Goal: Task Accomplishment & Management: Use online tool/utility

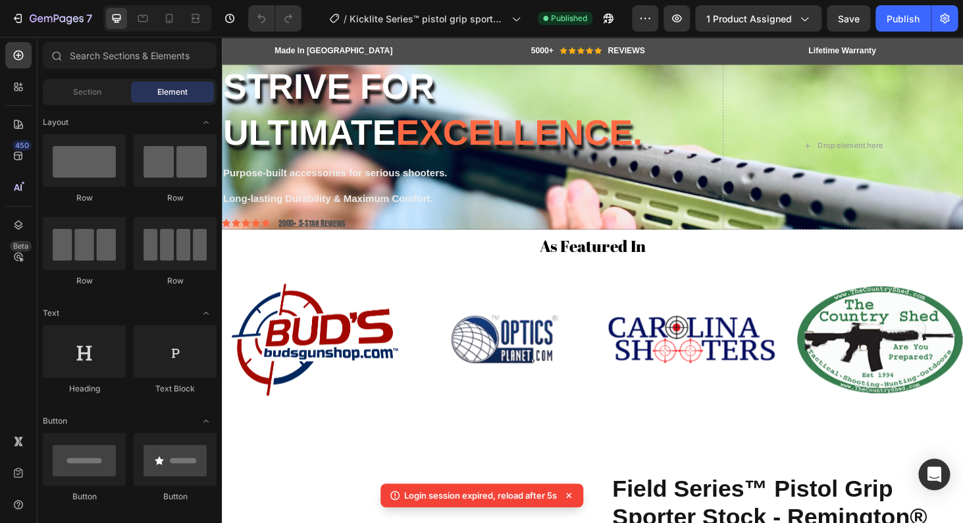
click at [390, 34] on div "7 Version history / Kicklite Series™ pistol grip sporter stock - Remington® 800…" at bounding box center [481, 19] width 963 height 38
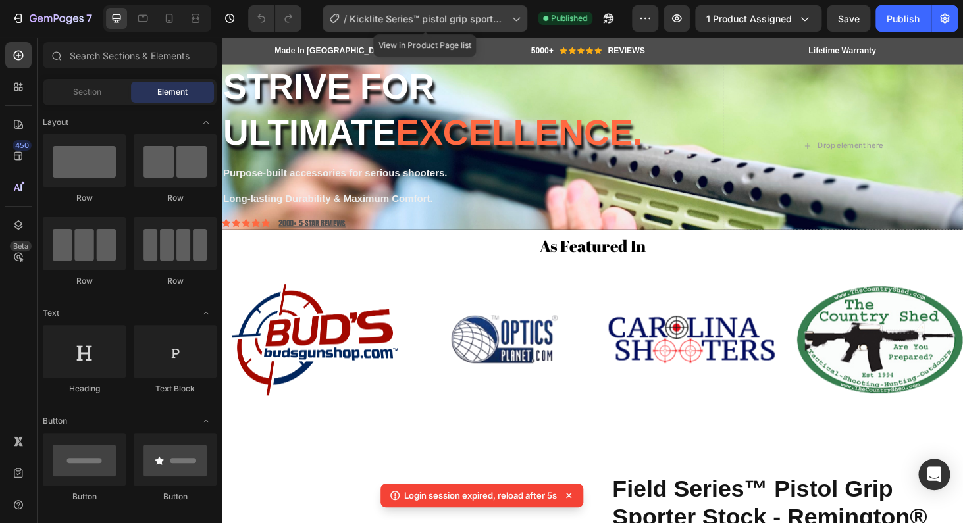
click at [386, 23] on span "Kicklite Series™ pistol grip sporter stock - Remington® 800 Platform" at bounding box center [427, 19] width 157 height 14
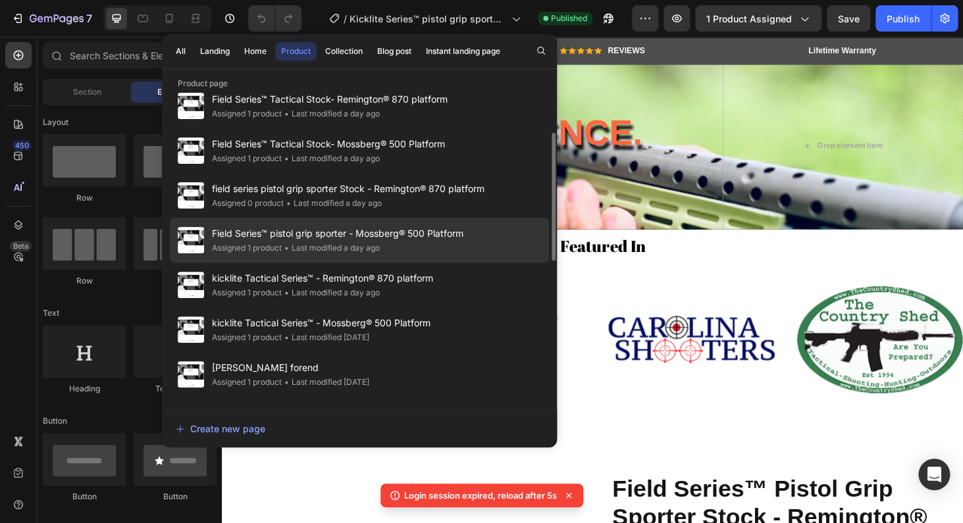
scroll to position [126, 0]
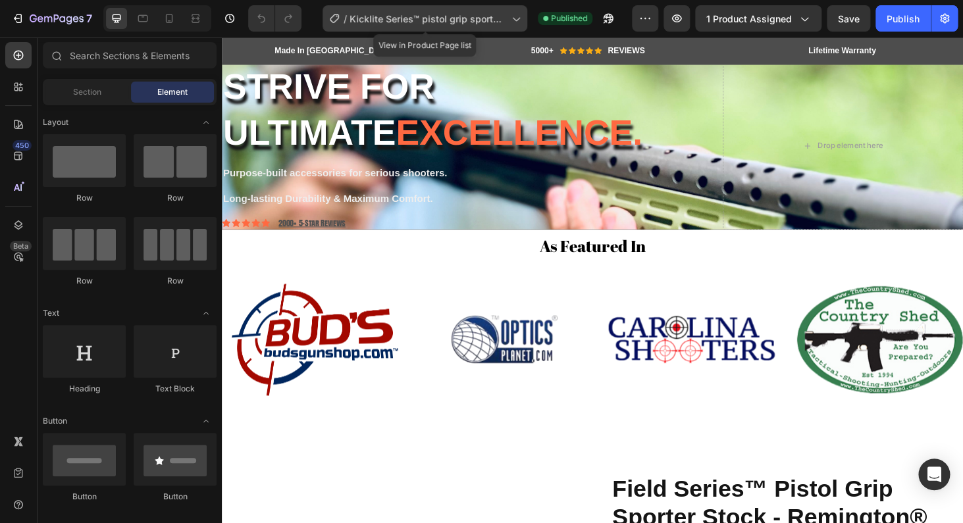
click at [401, 21] on span "Kicklite Series™ pistol grip sporter stock - Remington® 800 Platform" at bounding box center [427, 19] width 157 height 14
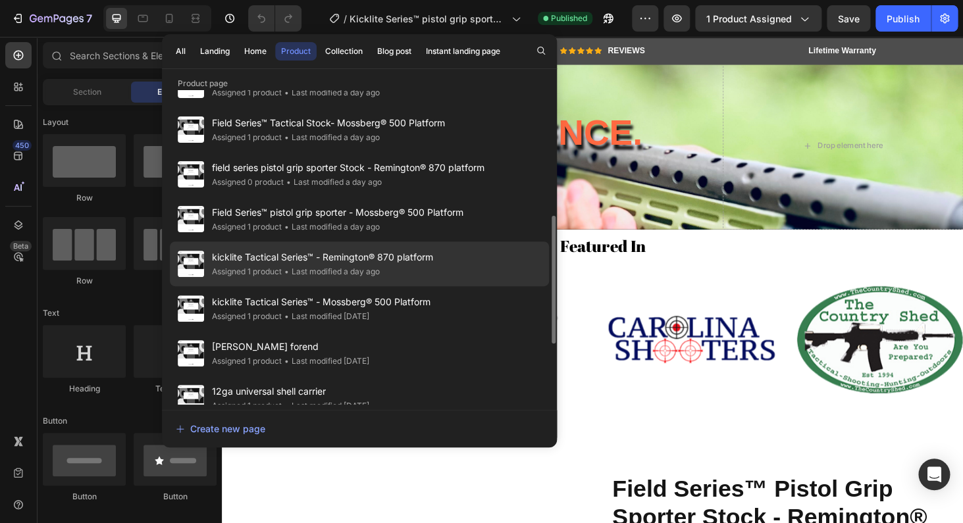
scroll to position [179, 0]
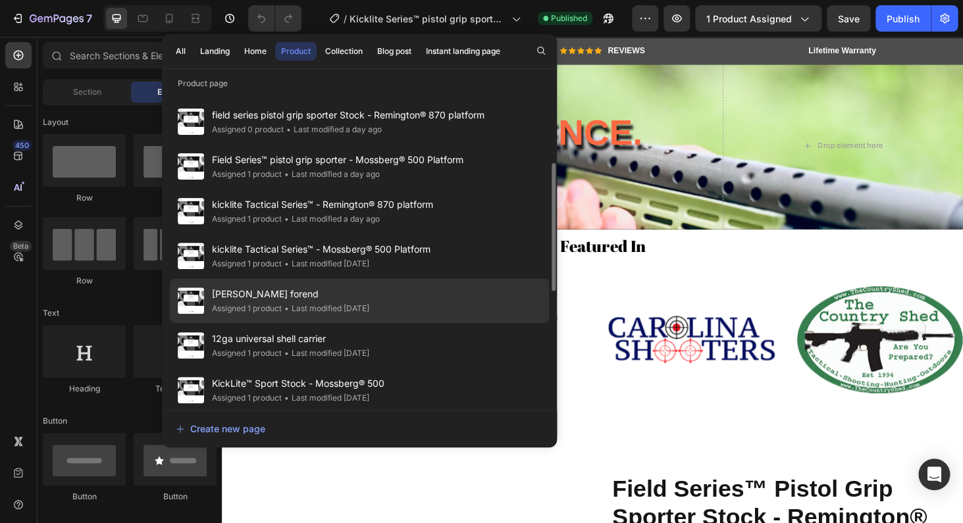
click at [253, 306] on div "Assigned 1 product" at bounding box center [247, 308] width 70 height 13
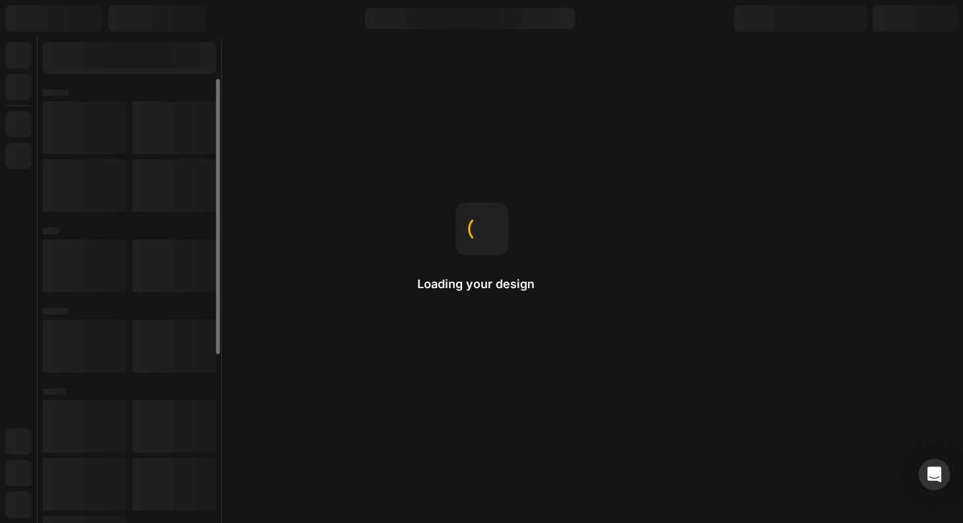
select select "Tactical With Rails"
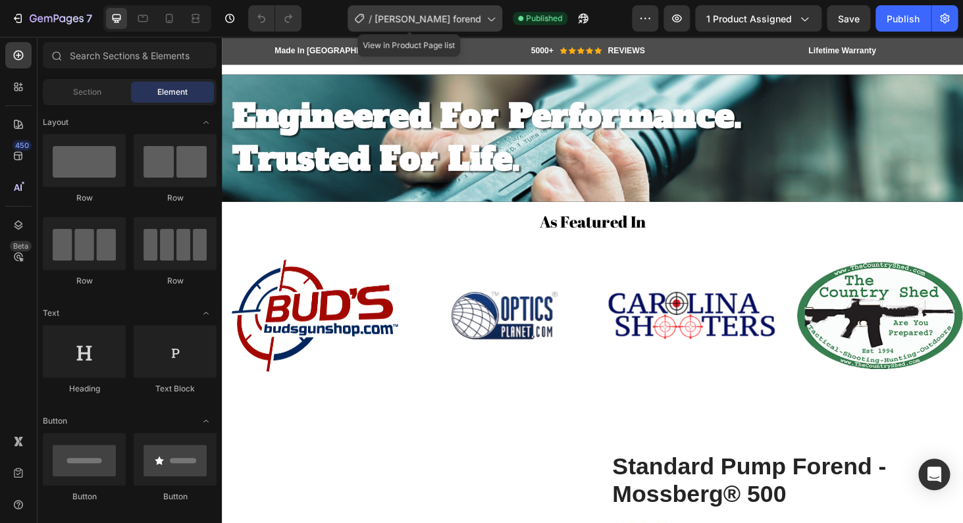
click at [438, 19] on span "[PERSON_NAME] forend" at bounding box center [427, 19] width 107 height 14
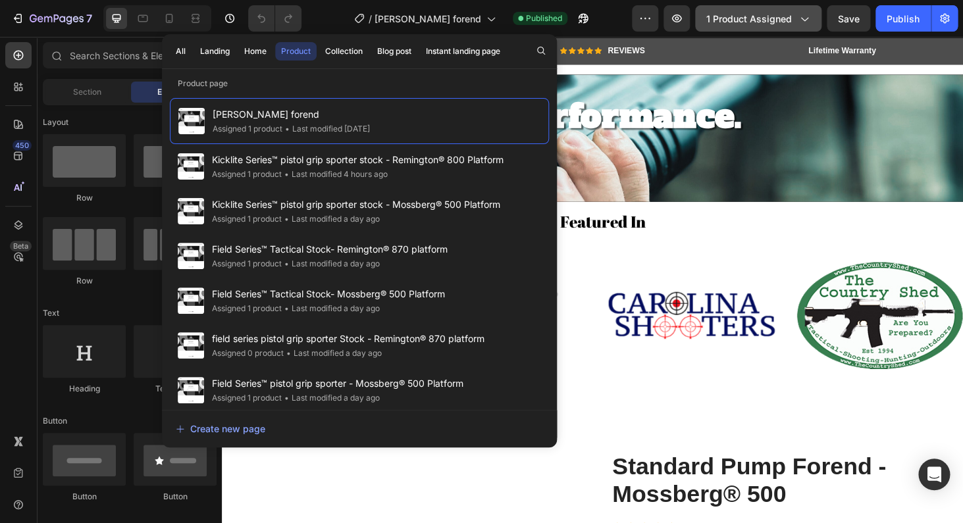
click at [748, 18] on span "1 product assigned" at bounding box center [749, 19] width 86 height 14
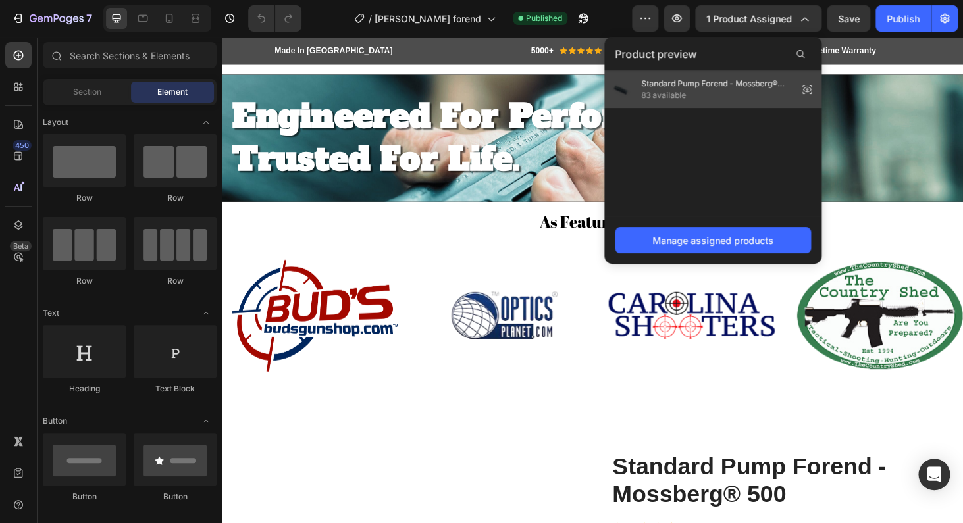
click at [724, 94] on span "83 available" at bounding box center [716, 95] width 151 height 12
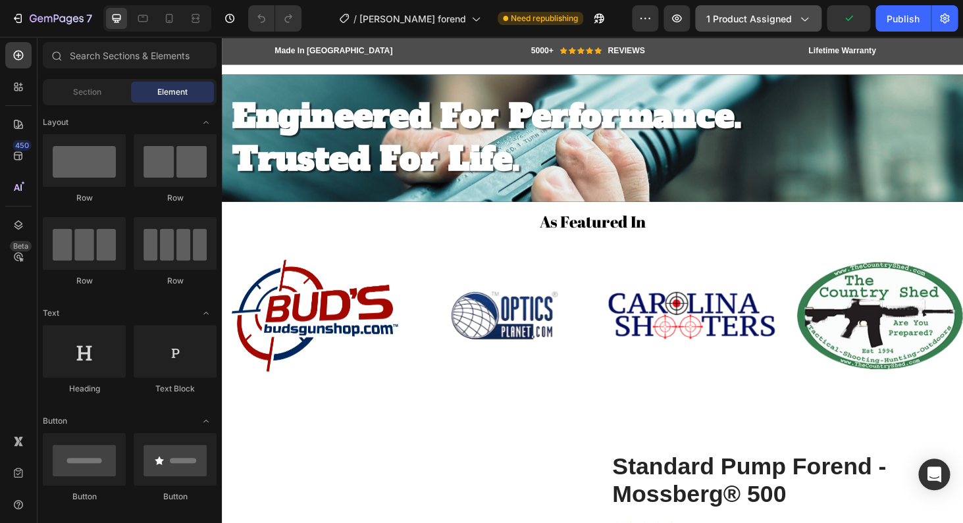
click at [753, 17] on span "1 product assigned" at bounding box center [749, 19] width 86 height 14
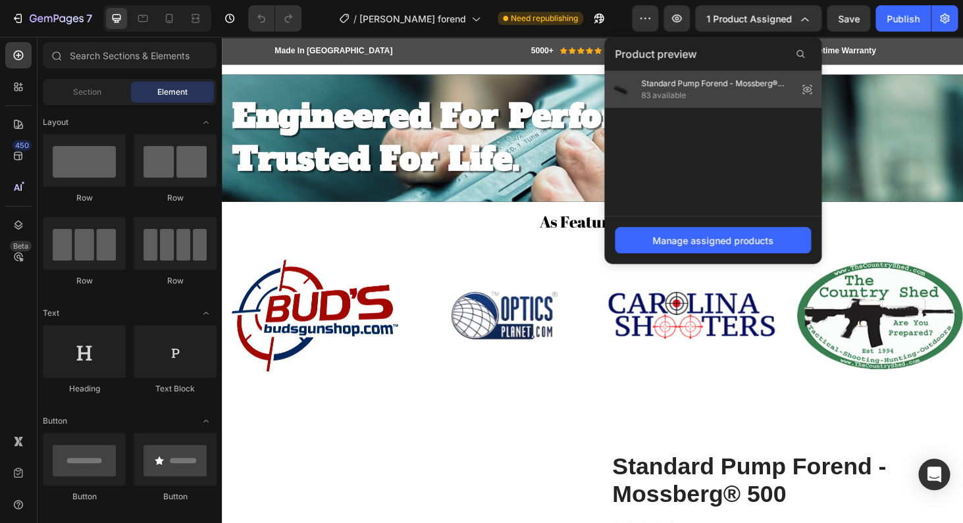
click at [757, 89] on span "Standard Pump Forend - Mossberg® 500" at bounding box center [716, 84] width 151 height 12
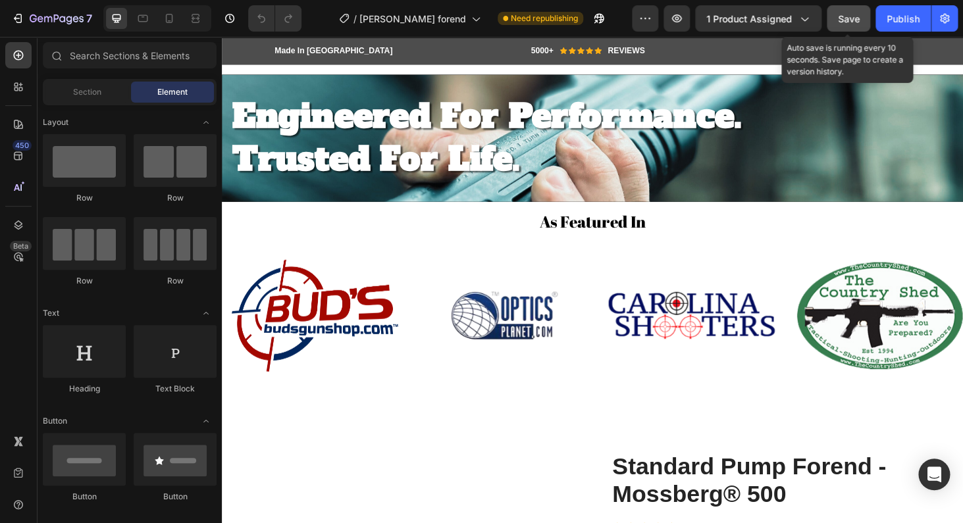
click at [863, 17] on button "Save" at bounding box center [847, 18] width 43 height 26
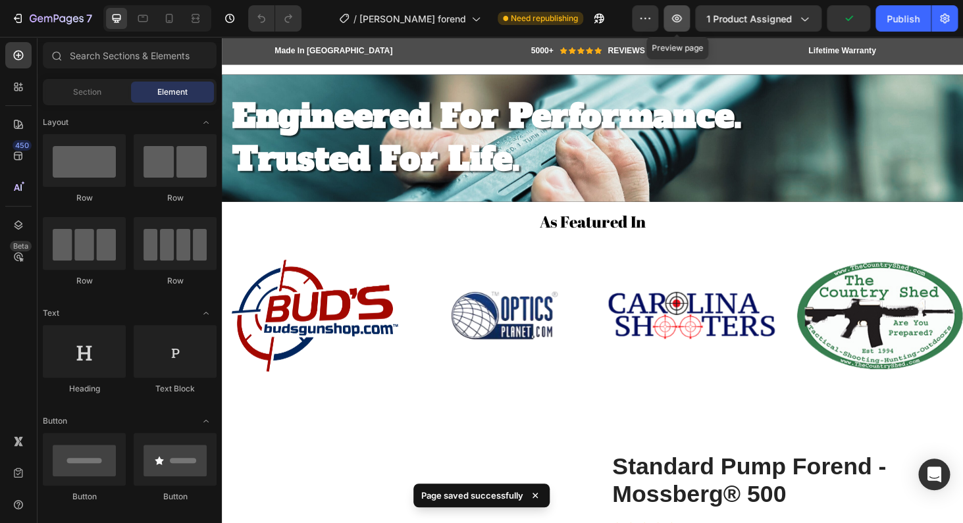
click at [686, 21] on button "button" at bounding box center [676, 18] width 26 height 26
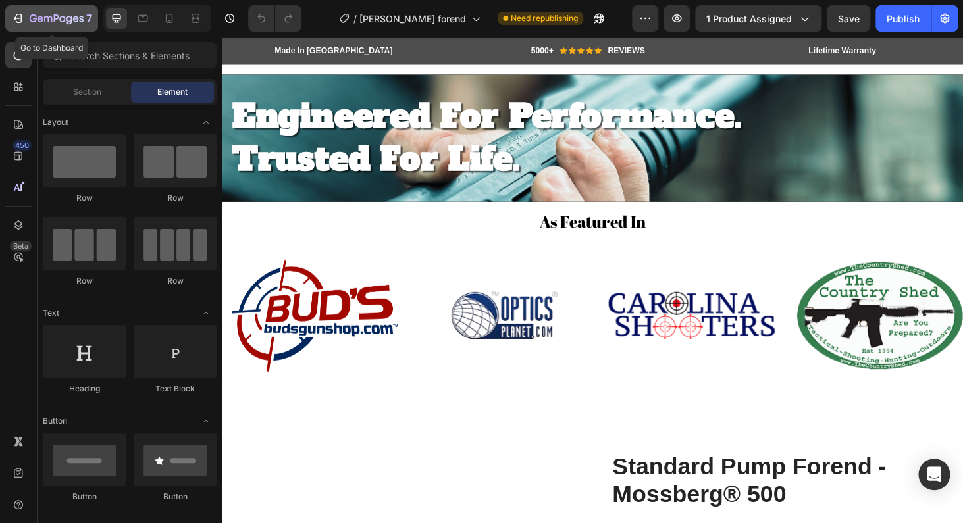
click at [53, 28] on button "7" at bounding box center [51, 18] width 93 height 26
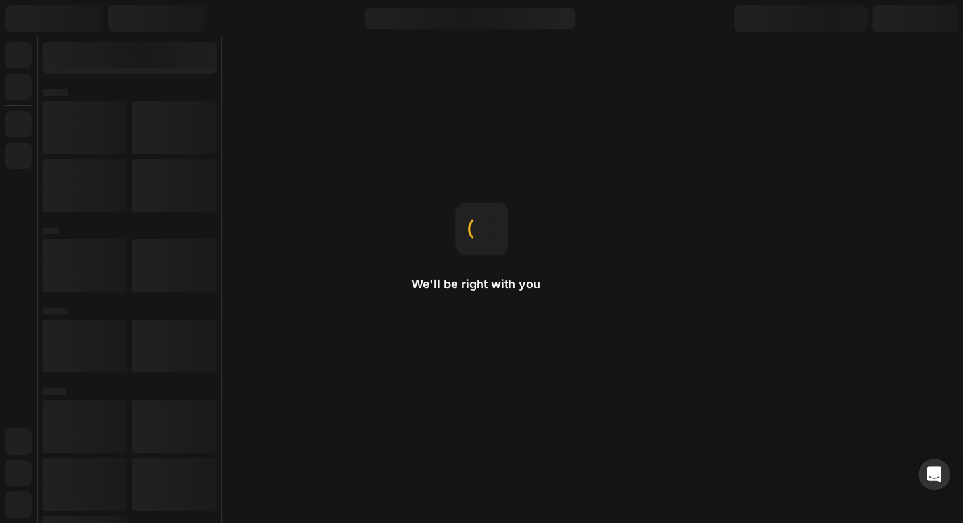
select select "Tactical With Rails"
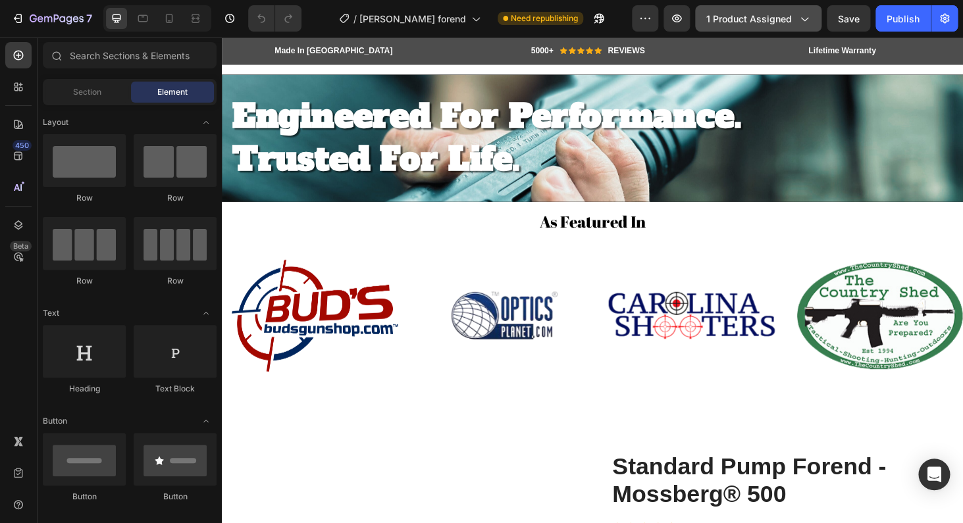
click at [763, 18] on span "1 product assigned" at bounding box center [749, 19] width 86 height 14
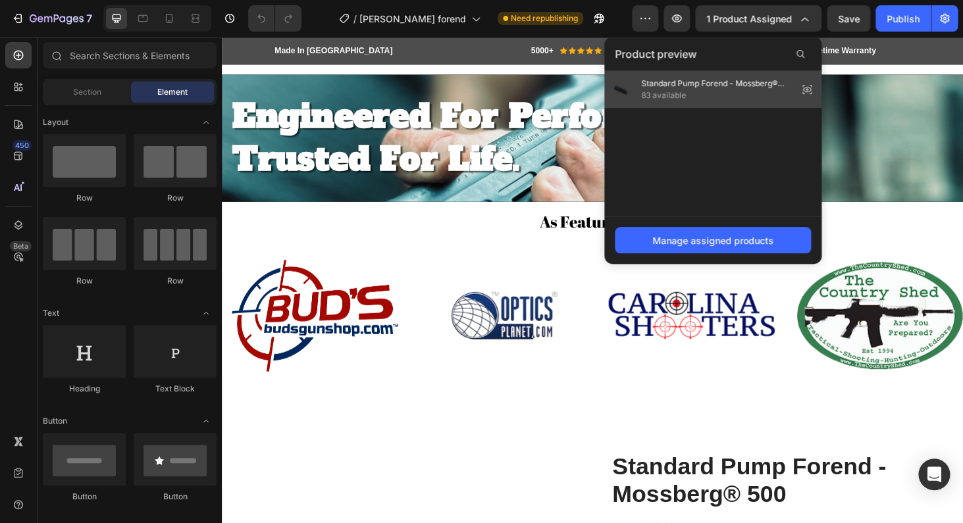
click at [714, 92] on span "83 available" at bounding box center [716, 95] width 151 height 12
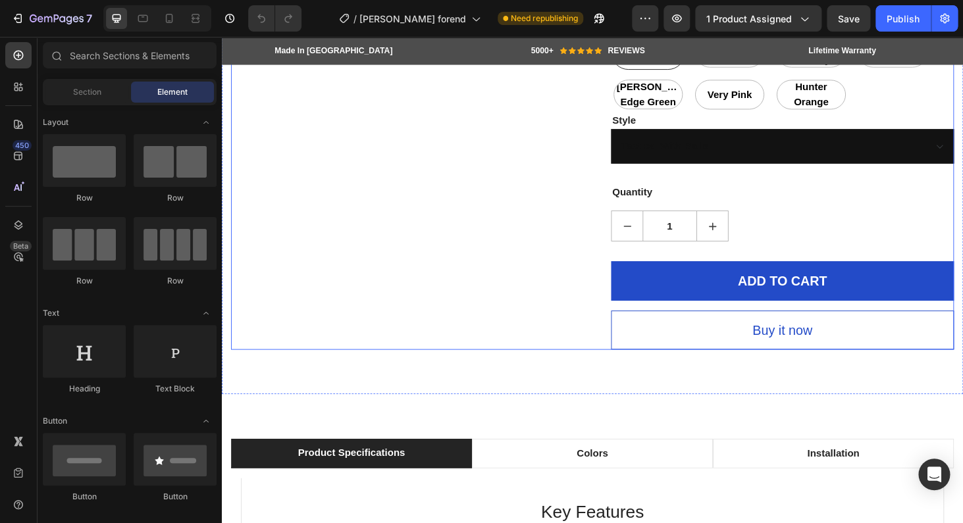
scroll to position [926, 0]
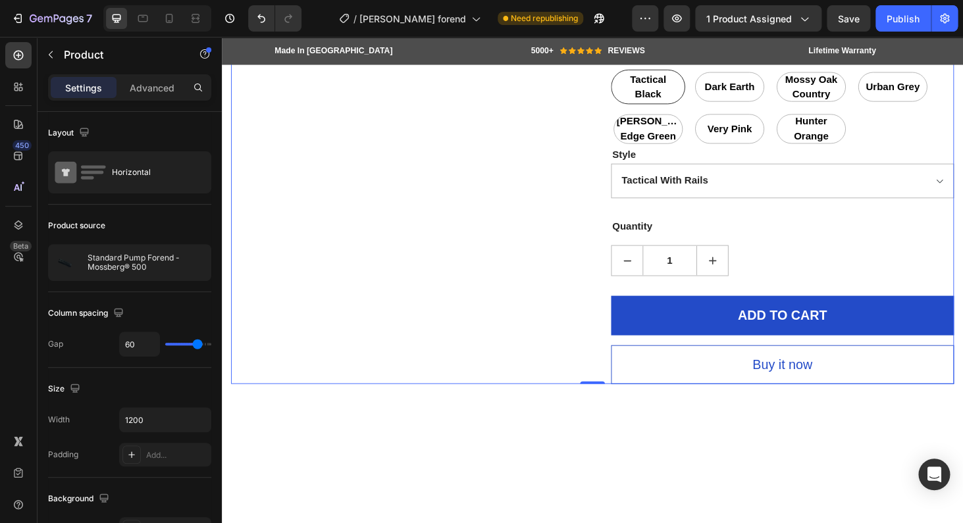
scroll to position [653, 0]
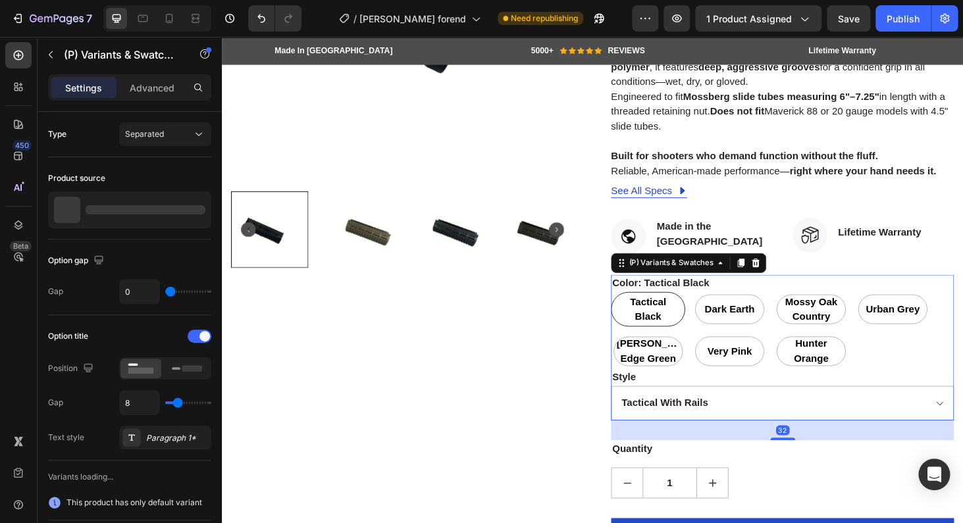
click at [892, 382] on div "Tactical Black Tactical Black Tactical Black Dark Earth Dark Earth Dark Earth M…" at bounding box center [818, 350] width 365 height 82
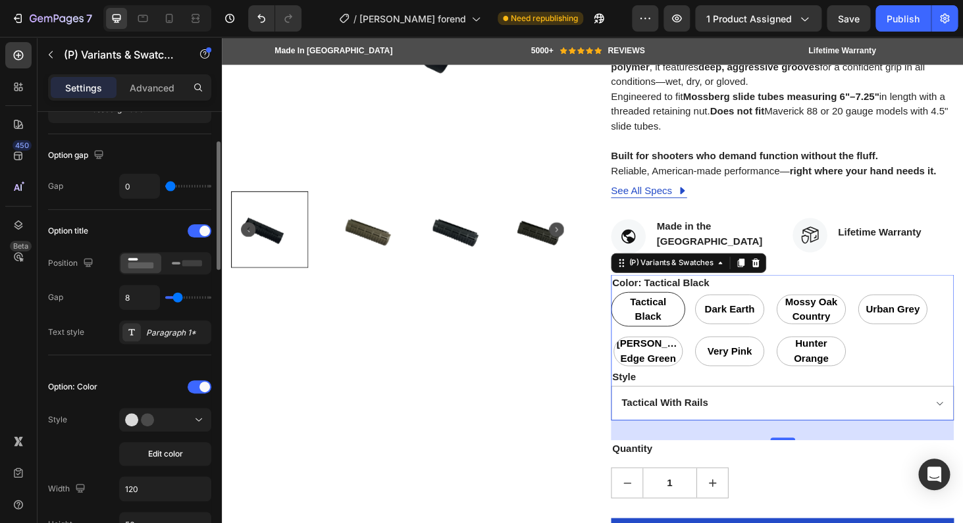
scroll to position [0, 0]
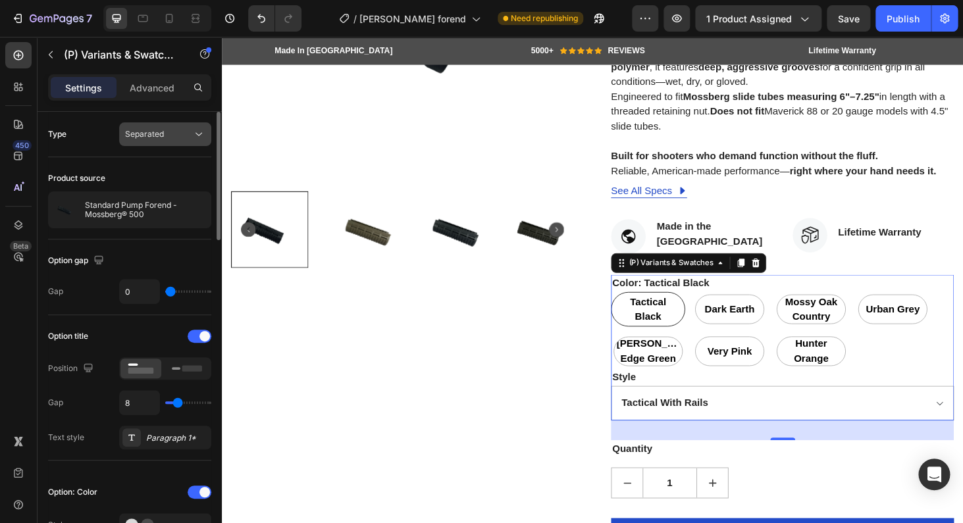
click at [152, 136] on span "Separated" at bounding box center [144, 134] width 39 height 10
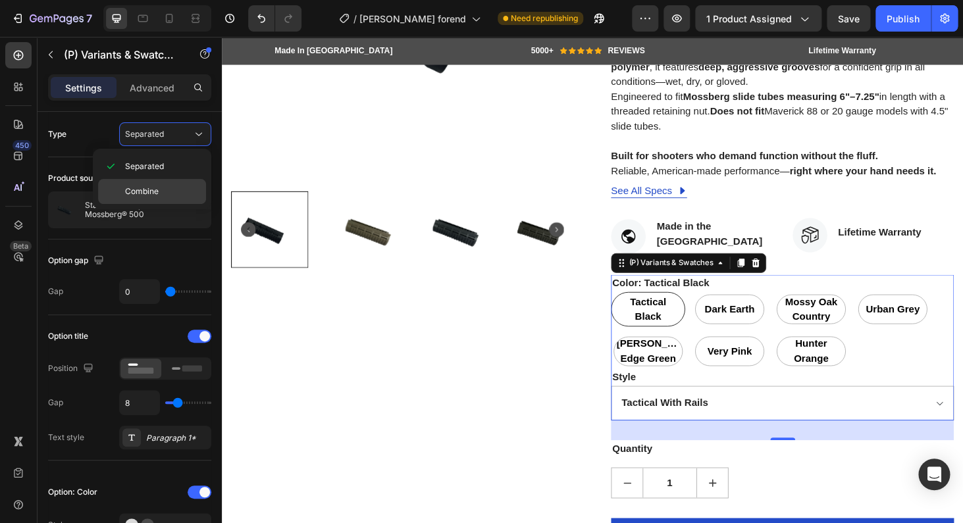
click at [166, 188] on p "Combine" at bounding box center [162, 192] width 75 height 12
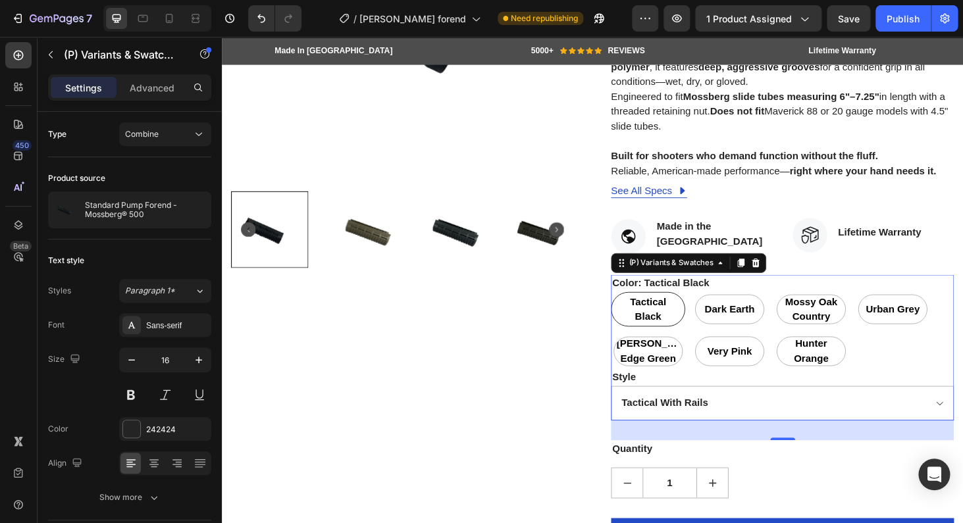
select select "573546639256781897"
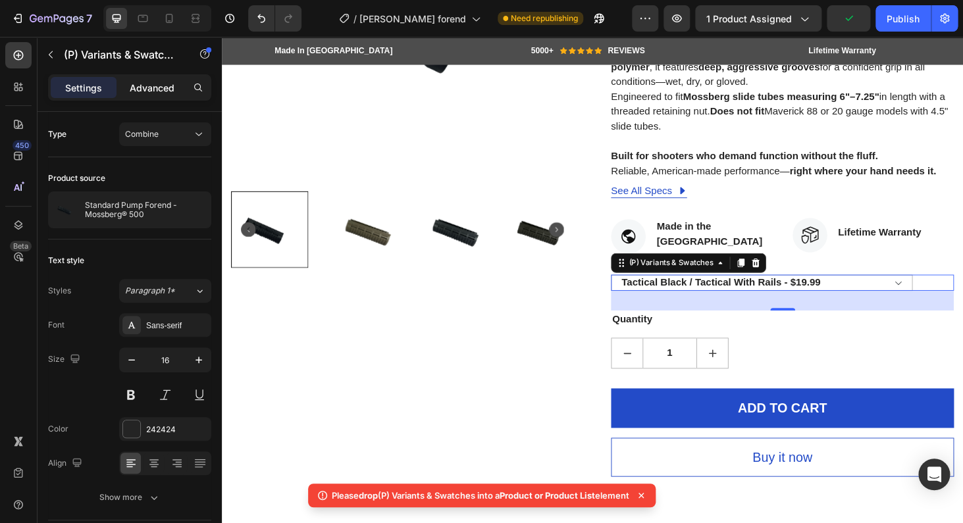
click at [157, 91] on p "Advanced" at bounding box center [152, 88] width 45 height 14
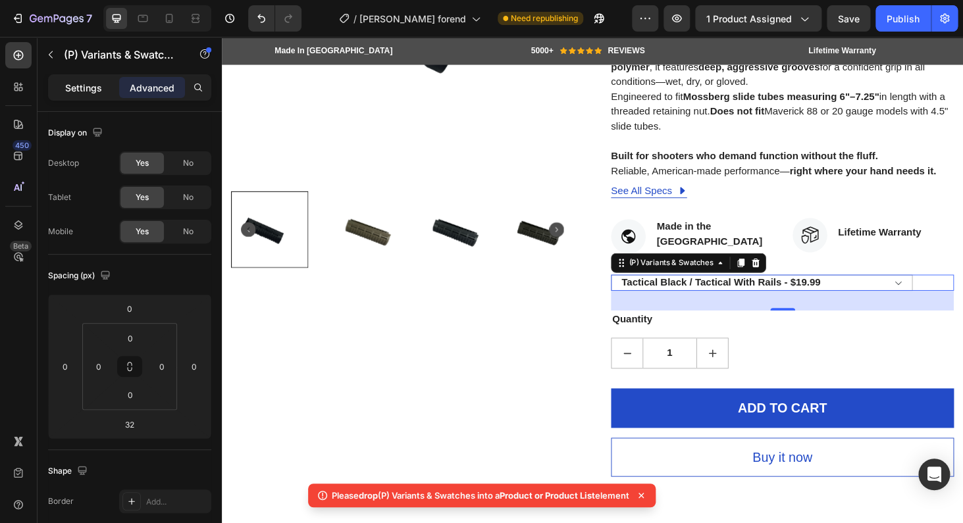
click at [76, 92] on p "Settings" at bounding box center [83, 88] width 37 height 14
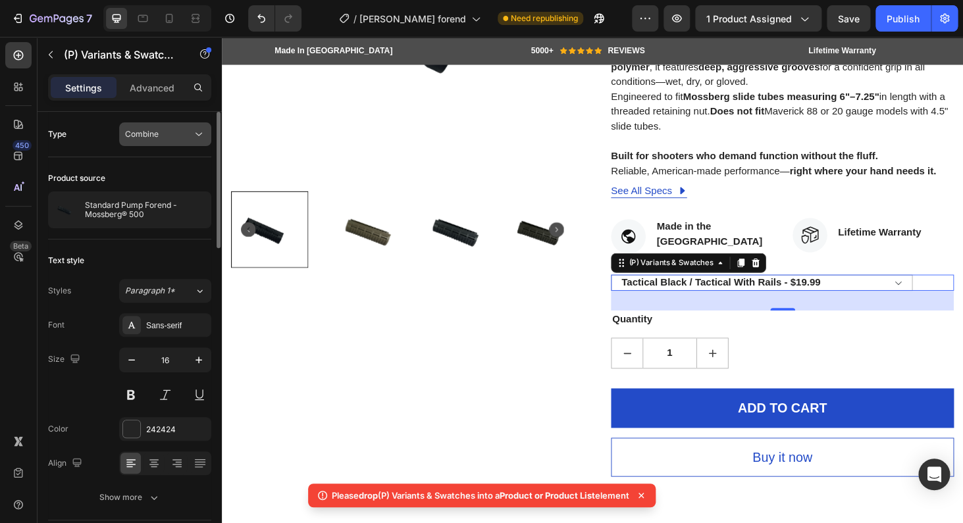
click at [163, 145] on button "Combine" at bounding box center [165, 134] width 92 height 24
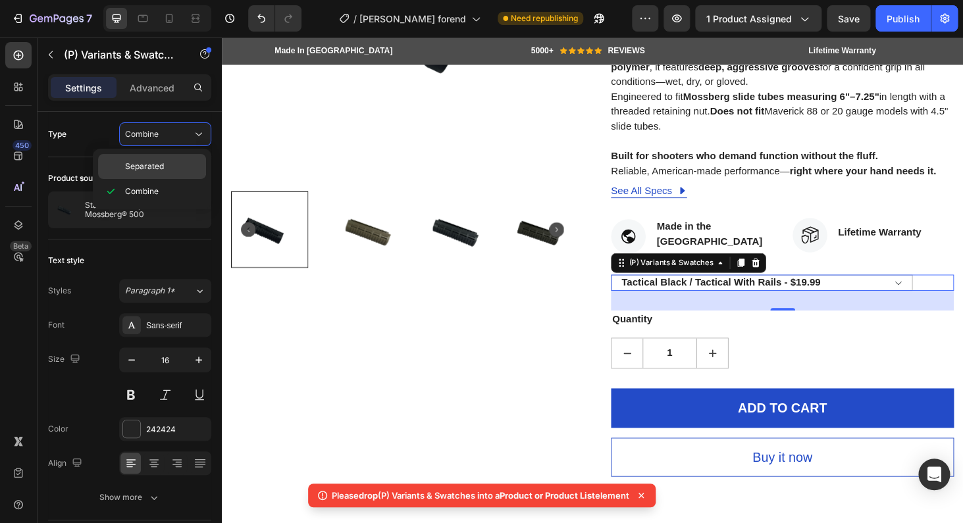
click at [159, 176] on div "Separated" at bounding box center [152, 166] width 108 height 25
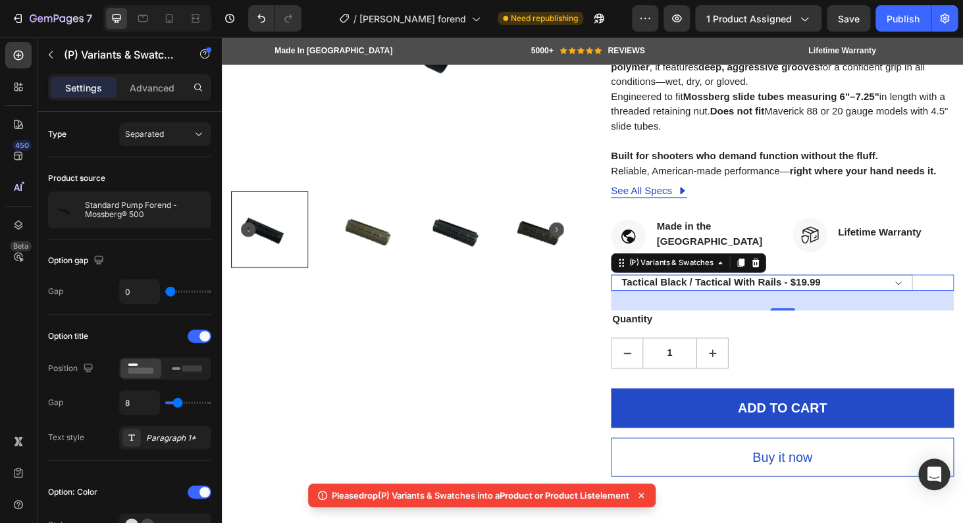
select select "Tactical With Rails"
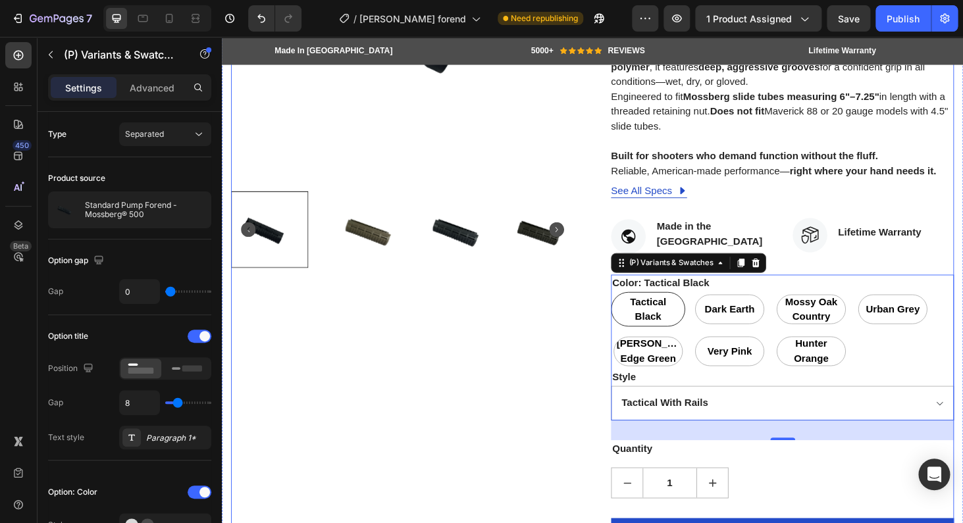
click at [517, 453] on div "Product Images" at bounding box center [414, 235] width 365 height 819
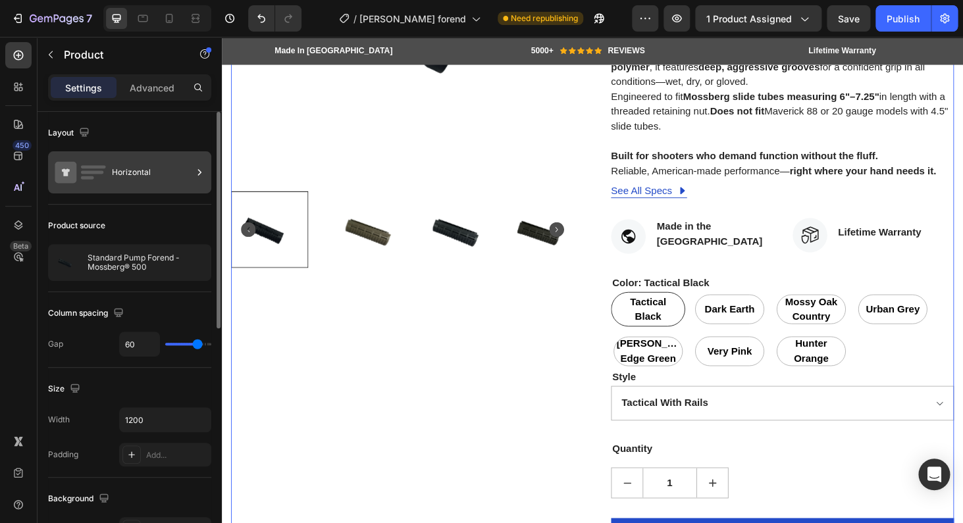
click at [199, 179] on div at bounding box center [199, 172] width 13 height 42
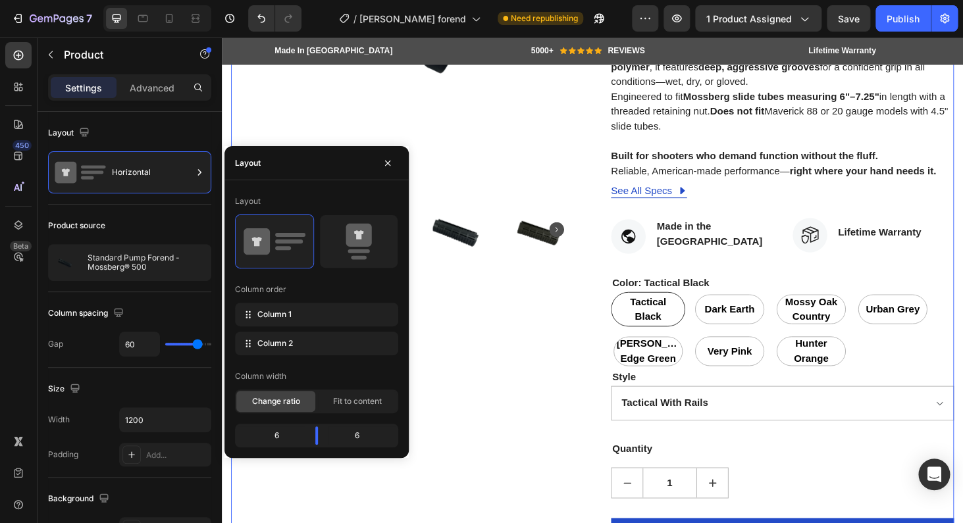
click at [254, 364] on div "Layout Column order Column 1 Column 2 Column width Change ratio Fit to content …" at bounding box center [316, 319] width 163 height 257
click at [301, 369] on div "Column width" at bounding box center [316, 376] width 163 height 21
click at [303, 349] on div "Column 2" at bounding box center [316, 344] width 163 height 24
click at [364, 343] on icon at bounding box center [360, 343] width 7 height 9
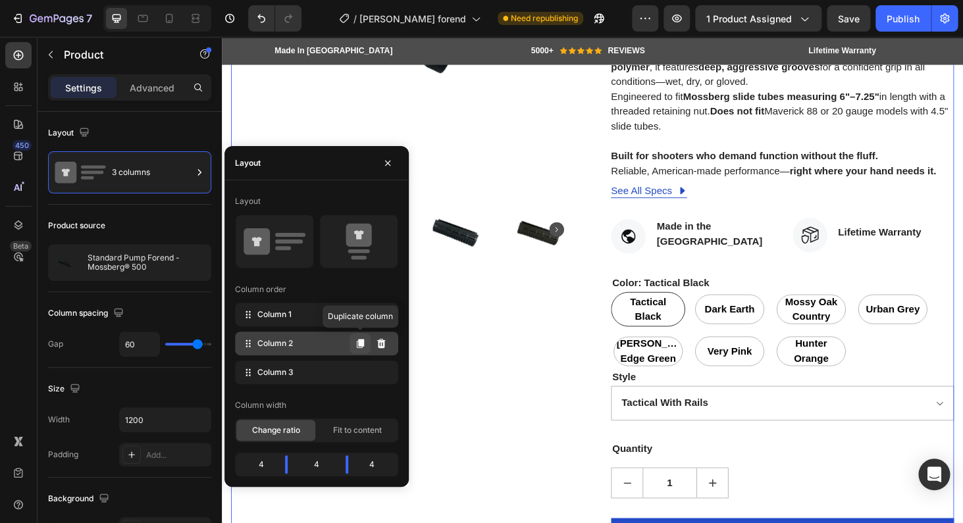
select select "Tactical With Rails"
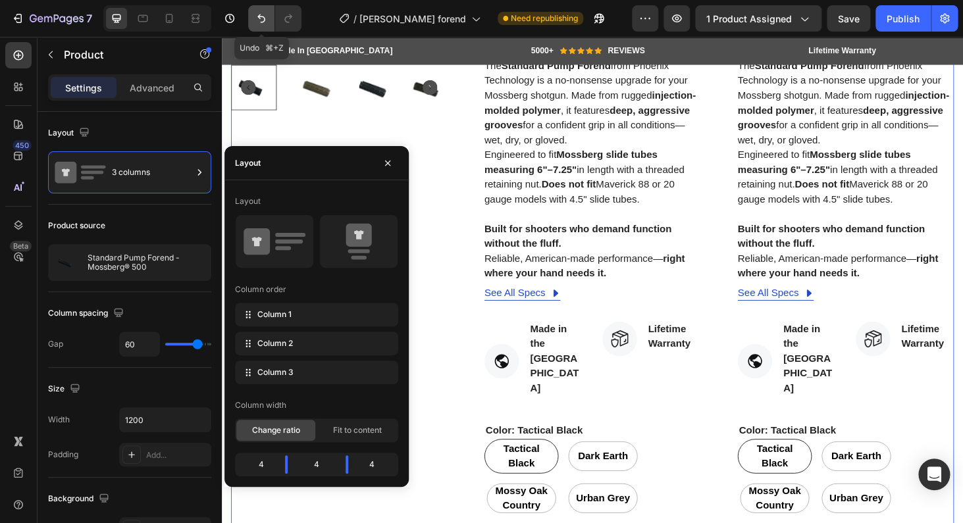
click at [258, 13] on icon "Undo/Redo" at bounding box center [261, 18] width 13 height 13
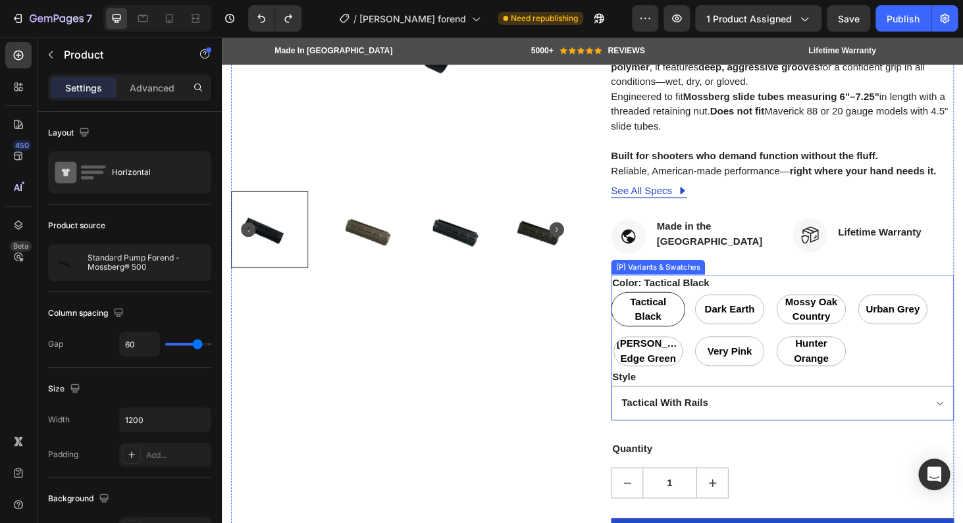
click at [828, 301] on div "Mossy Oak Country" at bounding box center [849, 293] width 80 height 17
click at [810, 308] on input "Mossy Oak Country Mossy Oak Country Mossy Oak Country" at bounding box center [809, 308] width 1 height 1
radio input "true"
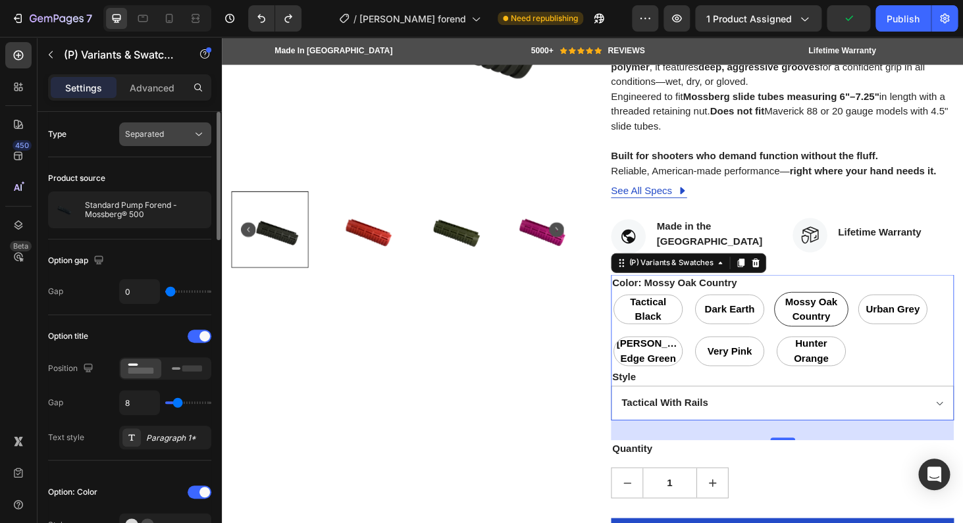
click at [174, 133] on div "Separated" at bounding box center [158, 134] width 67 height 12
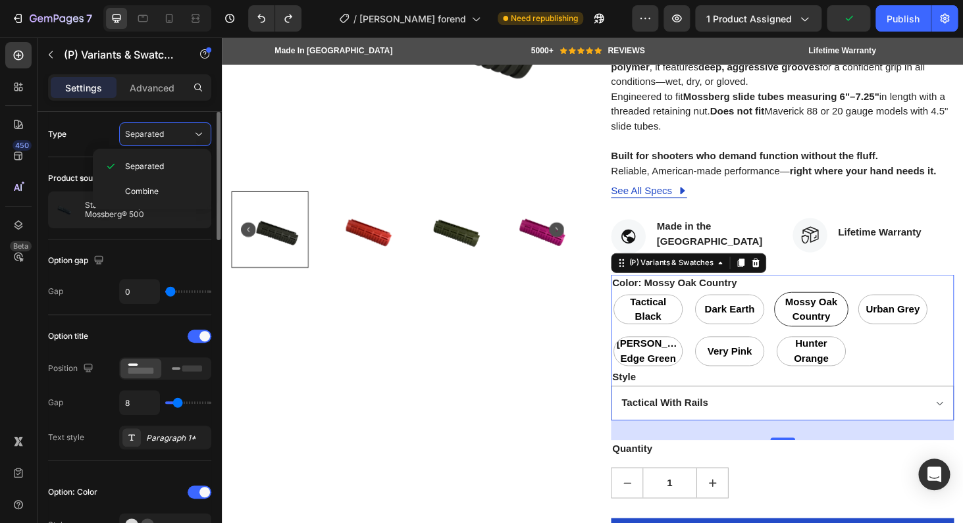
click at [93, 130] on div "Type Separated" at bounding box center [129, 134] width 163 height 24
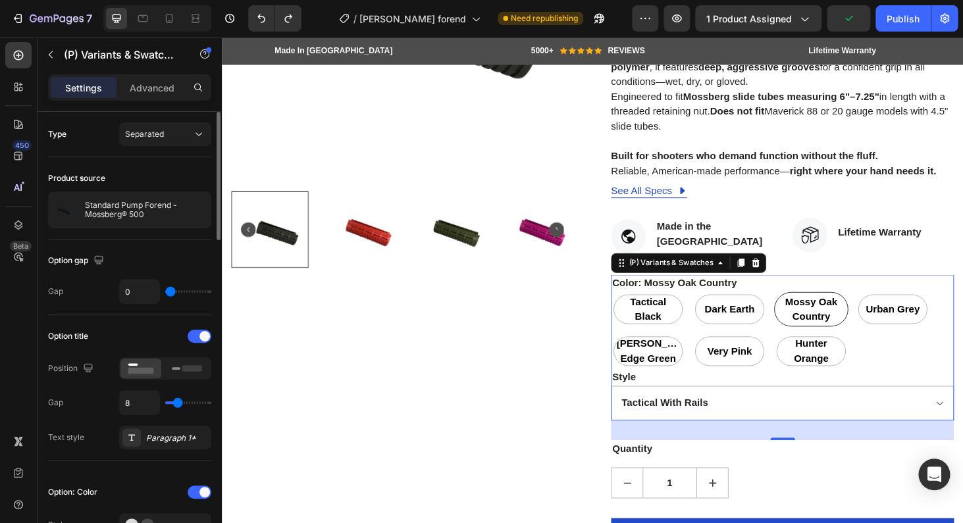
click at [87, 135] on div "Type Separated" at bounding box center [129, 134] width 163 height 24
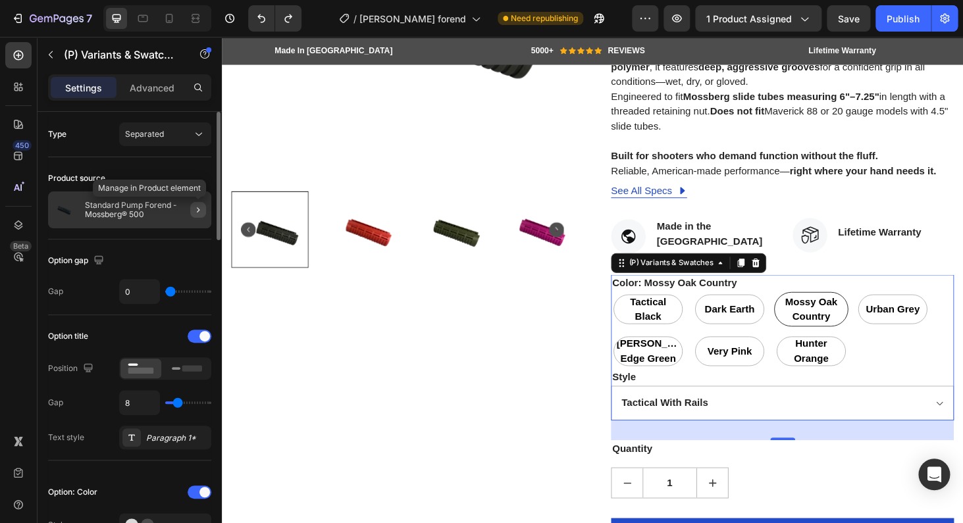
click at [198, 208] on icon "button" at bounding box center [198, 210] width 11 height 11
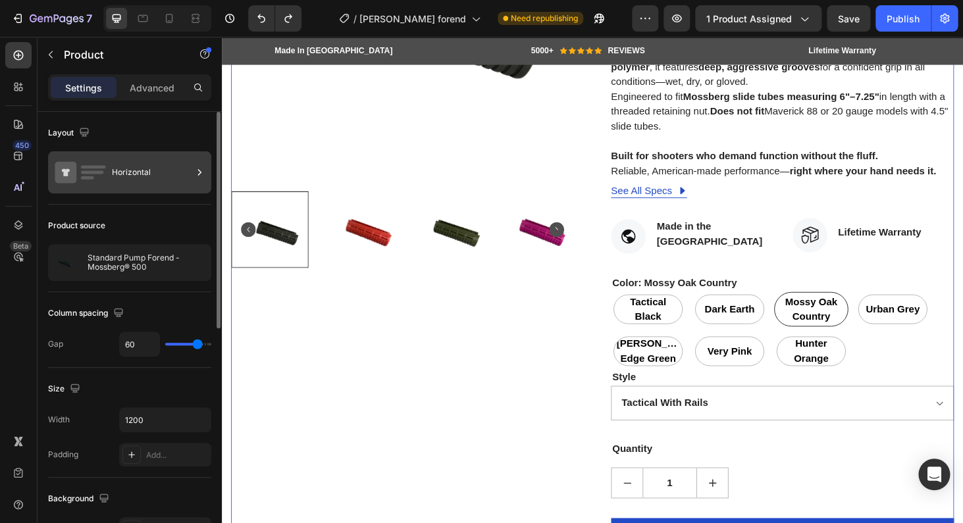
click at [177, 168] on div "Horizontal" at bounding box center [152, 172] width 80 height 30
click at [180, 292] on div "Layout Horizontal" at bounding box center [129, 330] width 163 height 76
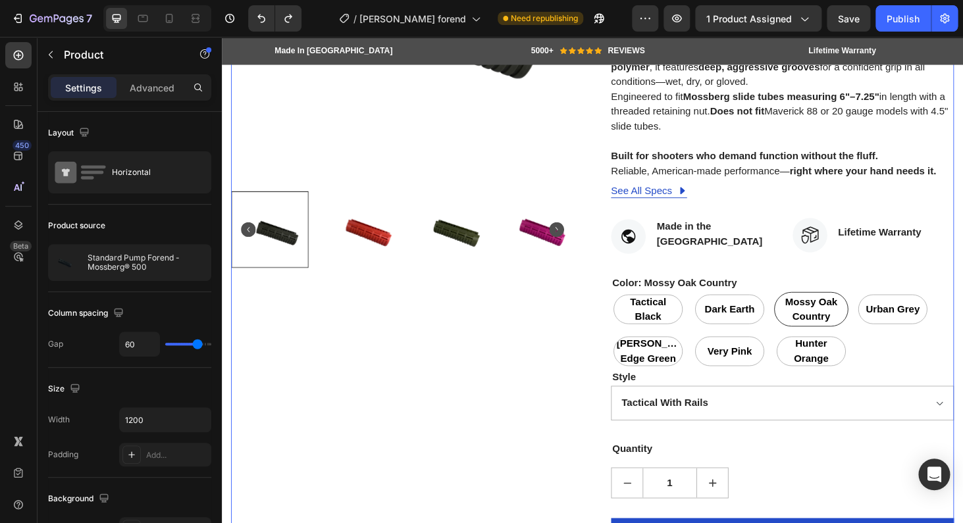
click at [78, 91] on p "Settings" at bounding box center [83, 88] width 37 height 14
click at [68, 53] on p "Product" at bounding box center [120, 55] width 112 height 16
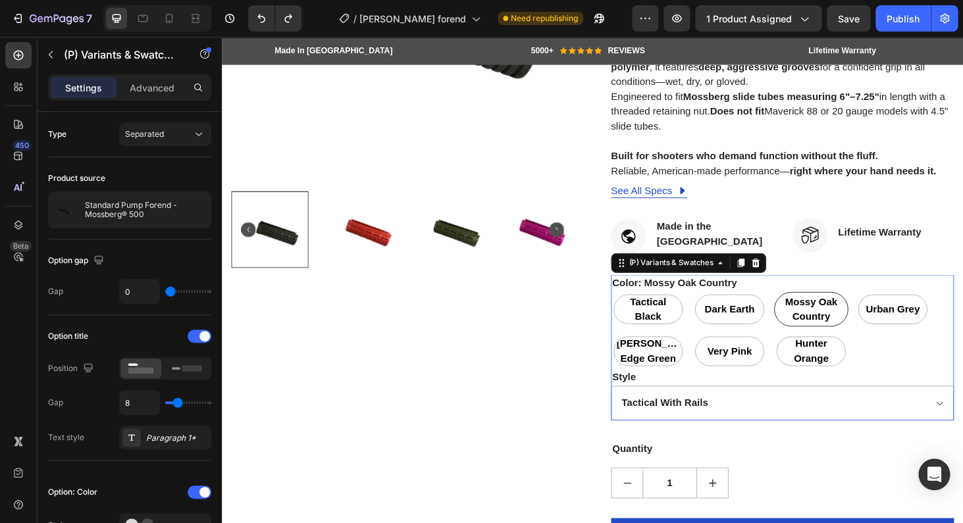
click at [807, 301] on div "Color: Mossy Oak Country Tactical Black Tactical Black Tactical Black Dark Eart…" at bounding box center [818, 340] width 365 height 100
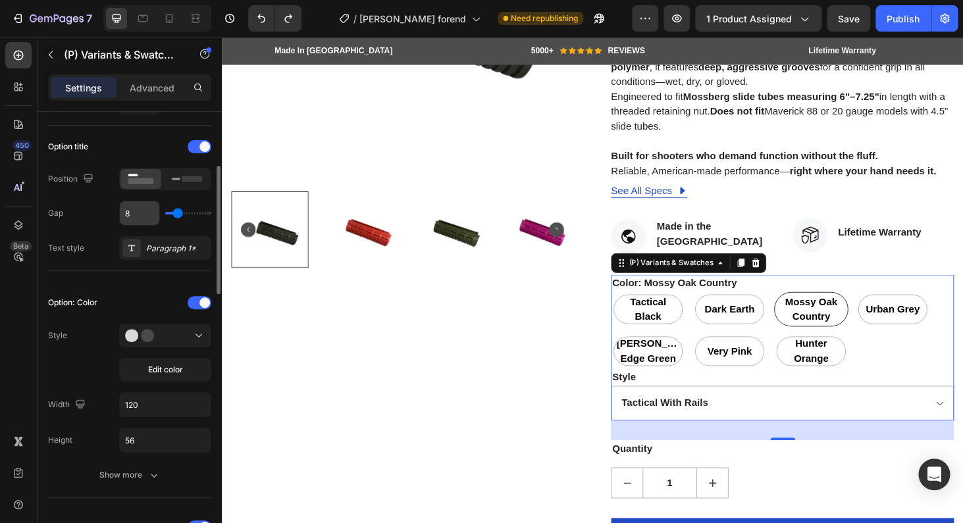
scroll to position [221, 0]
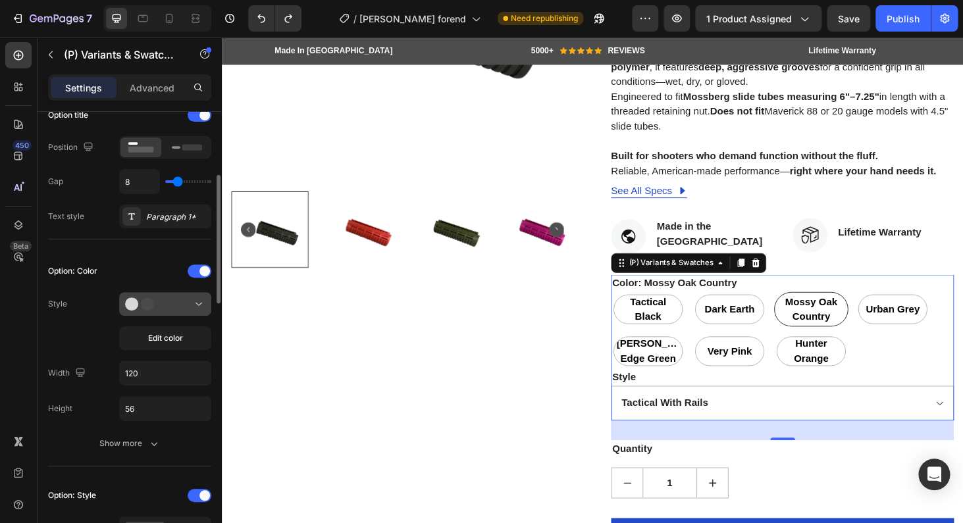
click at [174, 311] on div at bounding box center [165, 303] width 80 height 13
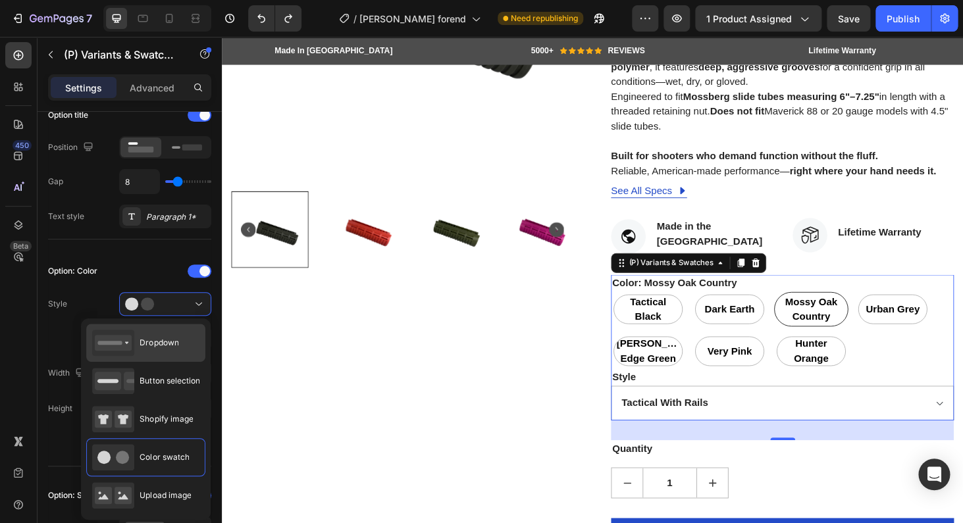
click at [176, 345] on span "Dropdown" at bounding box center [159, 343] width 39 height 12
type input "100%"
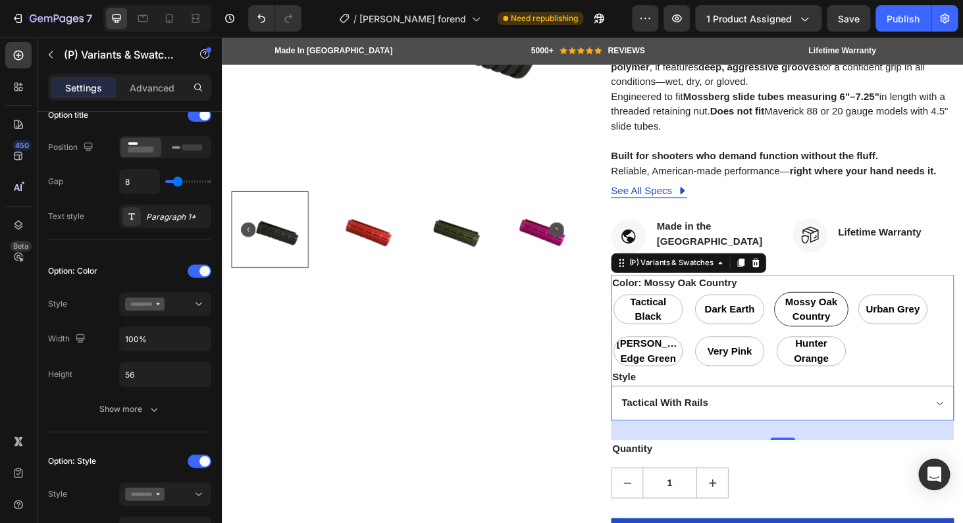
select select "Mossy Oak Country"
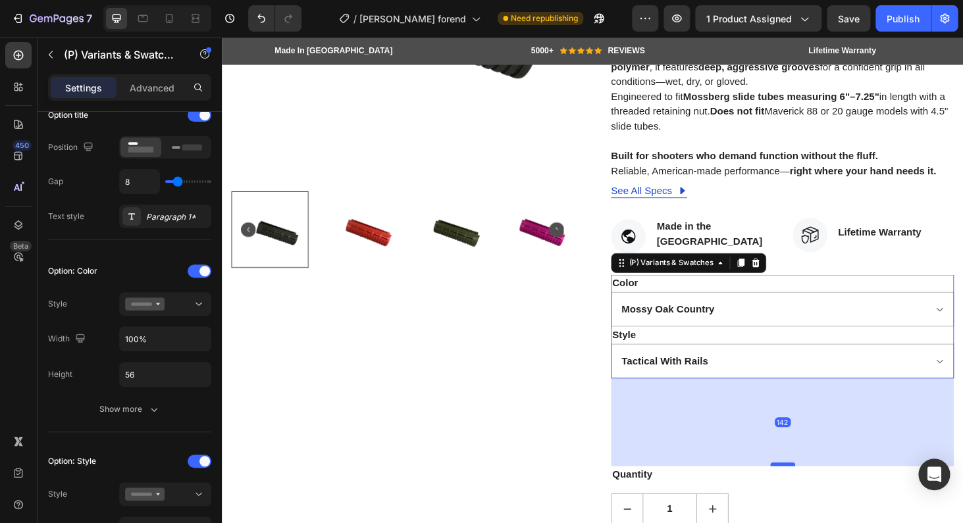
drag, startPoint x: 813, startPoint y: 418, endPoint x: 817, endPoint y: 492, distance: 73.8
click at [821, 491] on div at bounding box center [819, 492] width 26 height 4
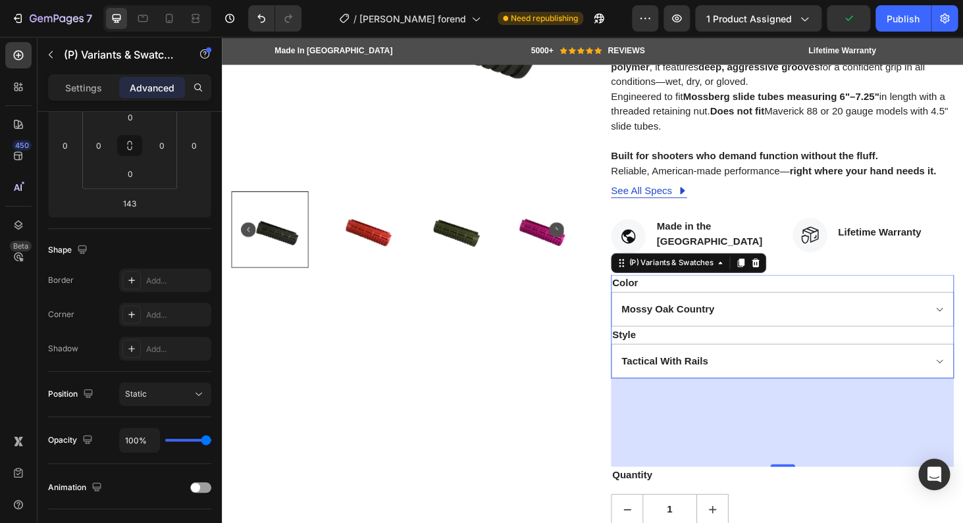
drag, startPoint x: 818, startPoint y: 490, endPoint x: 809, endPoint y: 449, distance: 41.0
click at [809, 449] on div "143" at bounding box center [818, 448] width 365 height 94
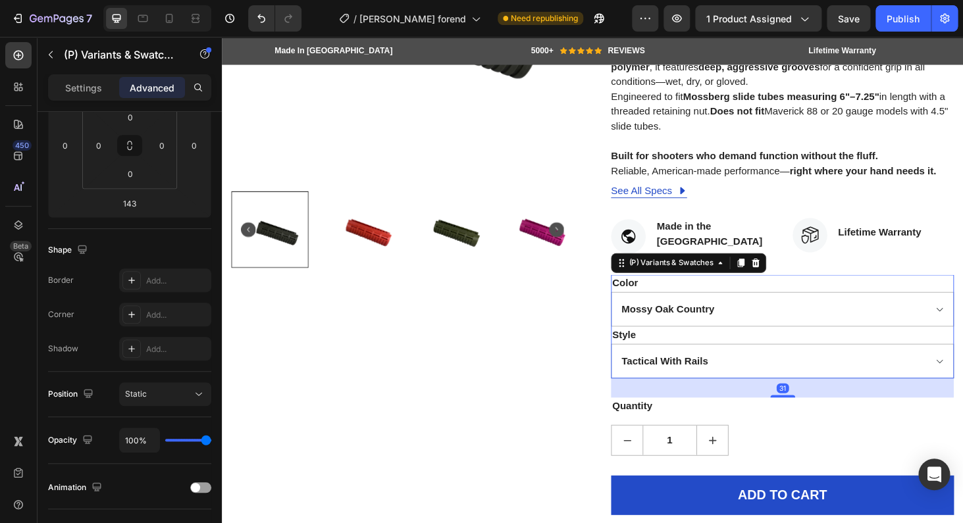
drag, startPoint x: 811, startPoint y: 490, endPoint x: 798, endPoint y: 416, distance: 74.8
click at [798, 401] on div "31" at bounding box center [818, 401] width 365 height 0
type input "31"
click at [83, 90] on p "Settings" at bounding box center [83, 88] width 37 height 14
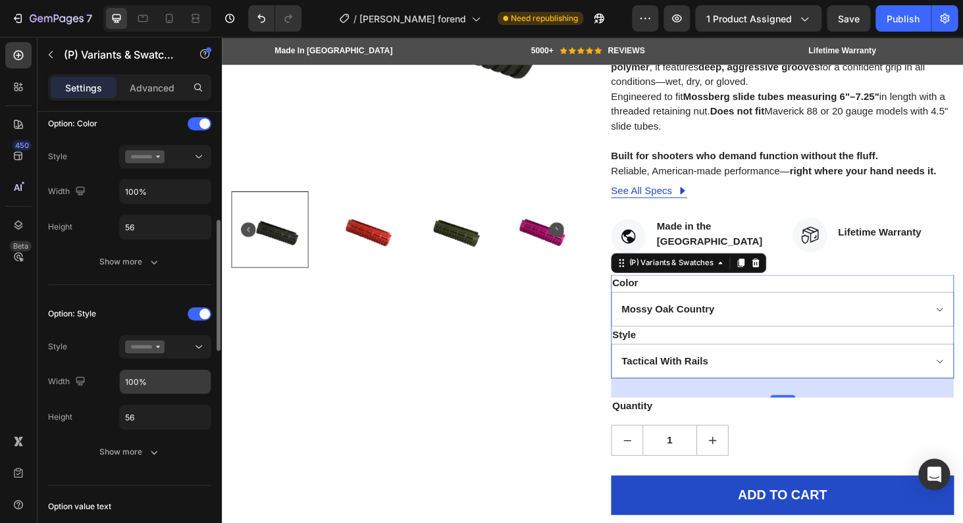
scroll to position [379, 0]
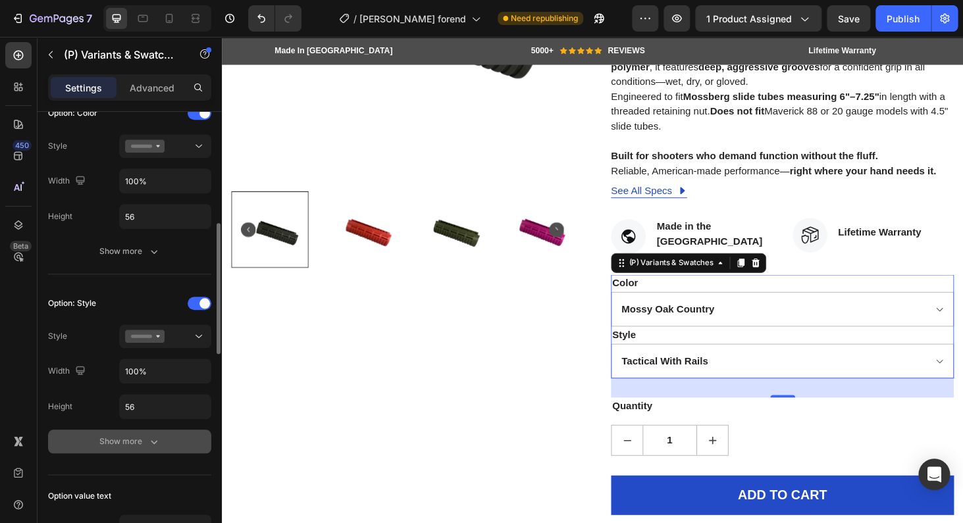
click at [149, 434] on button "Show more" at bounding box center [129, 442] width 163 height 24
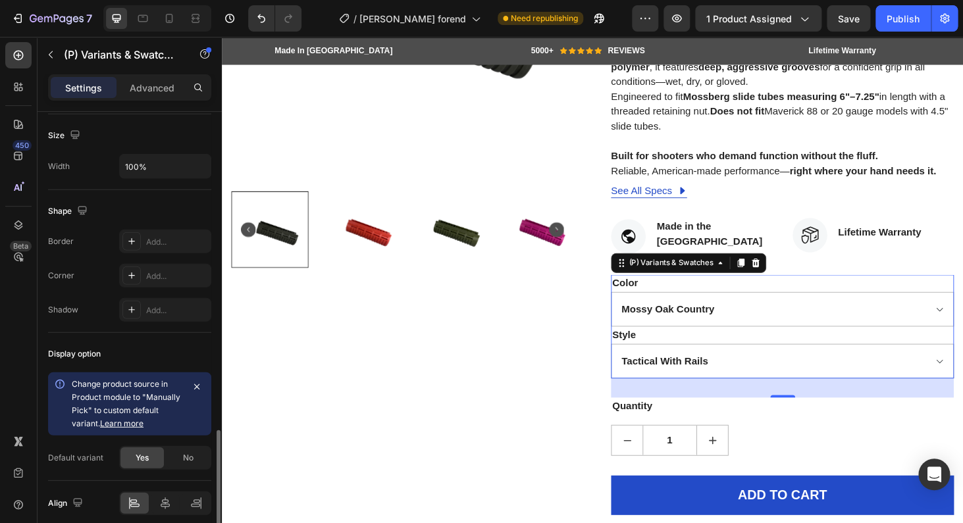
scroll to position [1242, 0]
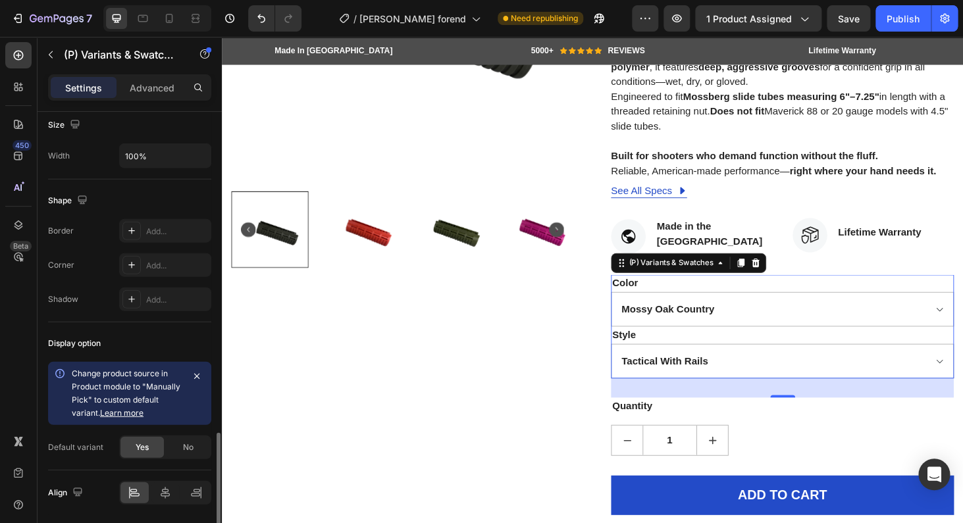
click at [157, 447] on div "Yes" at bounding box center [141, 447] width 43 height 21
click at [193, 444] on span "No" at bounding box center [188, 448] width 11 height 12
select select "blank"
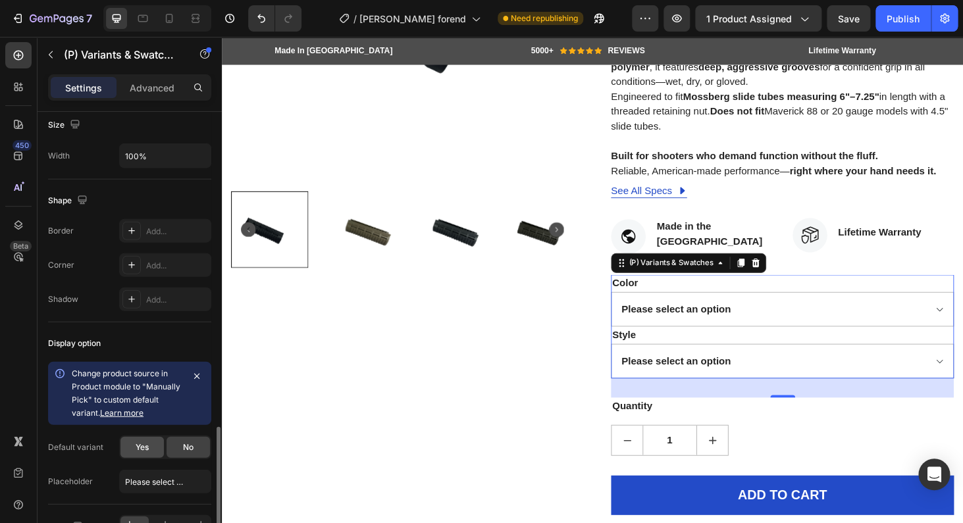
click at [151, 449] on div "Yes" at bounding box center [141, 447] width 43 height 21
select select "Tactical With Rails"
select select "Tactical Black"
click at [186, 452] on span "No" at bounding box center [188, 448] width 11 height 12
select select "blank"
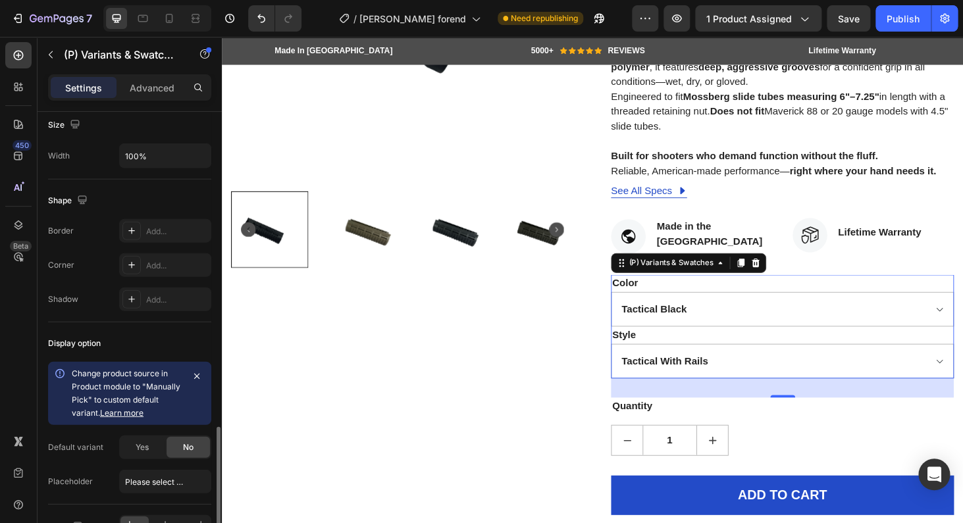
select select "blank"
click at [155, 448] on div "Yes" at bounding box center [141, 447] width 43 height 21
select select "Tactical With Rails"
select select "Tactical Black"
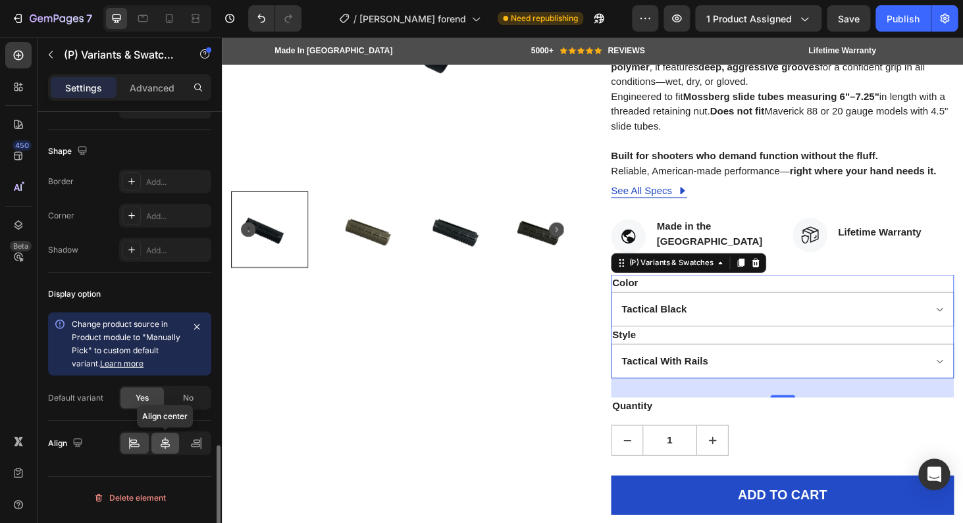
click at [168, 443] on icon at bounding box center [165, 444] width 9 height 12
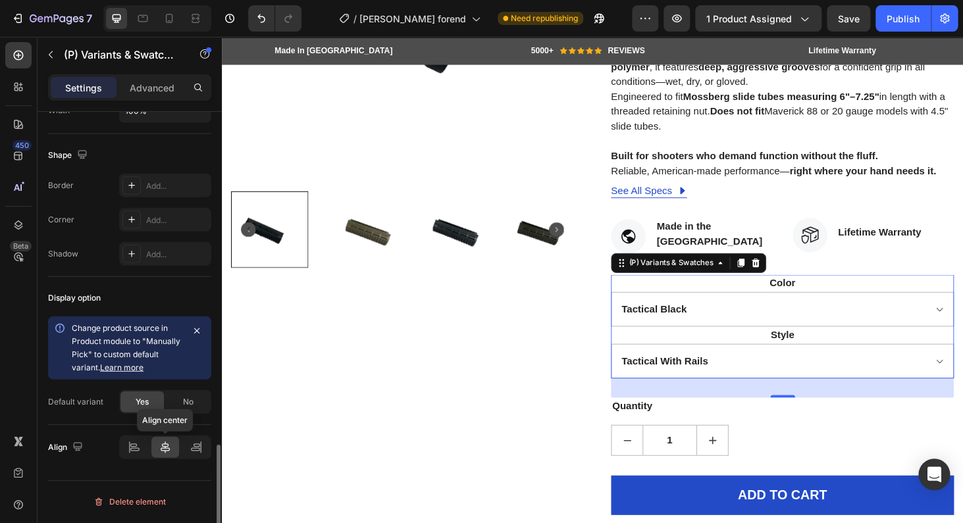
scroll to position [1288, 0]
click at [129, 445] on icon at bounding box center [134, 447] width 13 height 13
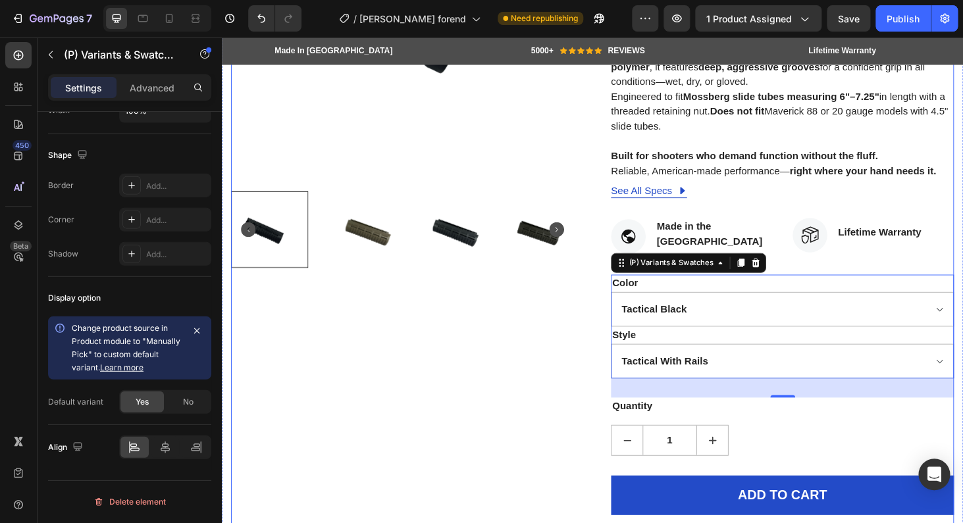
click at [449, 397] on div "Product Images" at bounding box center [414, 212] width 365 height 773
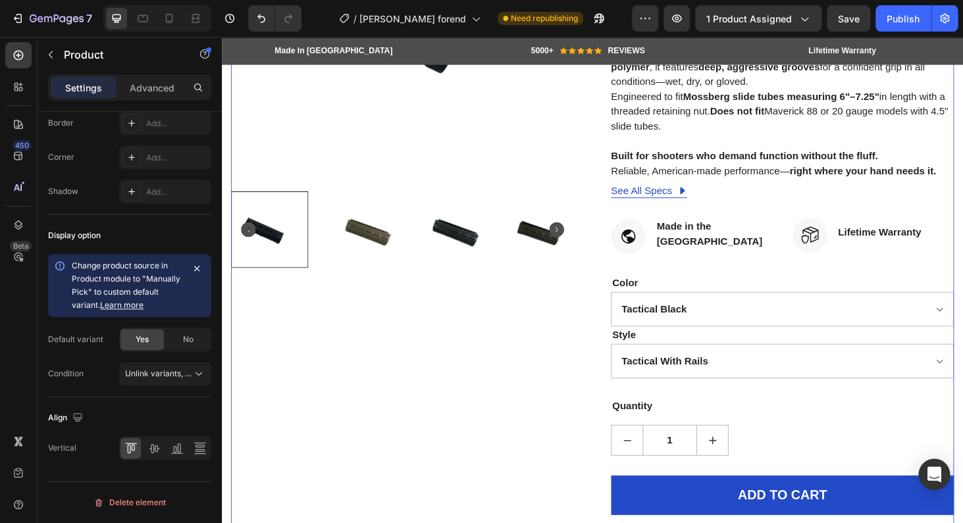
scroll to position [0, 0]
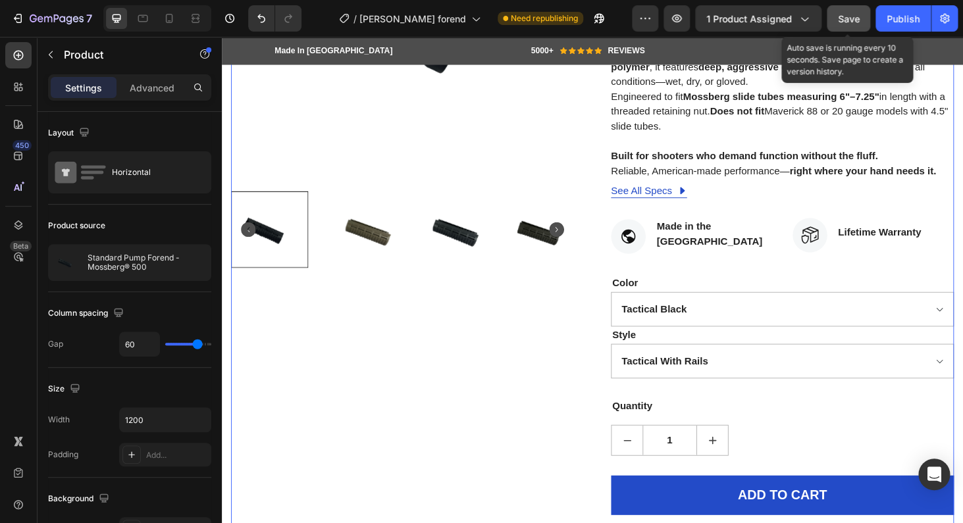
click at [856, 20] on span "Save" at bounding box center [849, 18] width 22 height 11
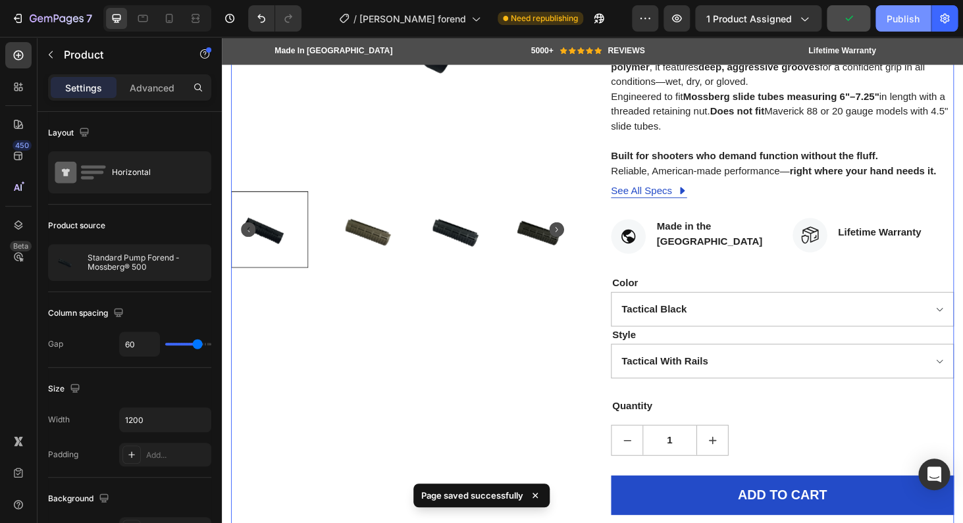
click at [890, 18] on div "Publish" at bounding box center [902, 19] width 33 height 14
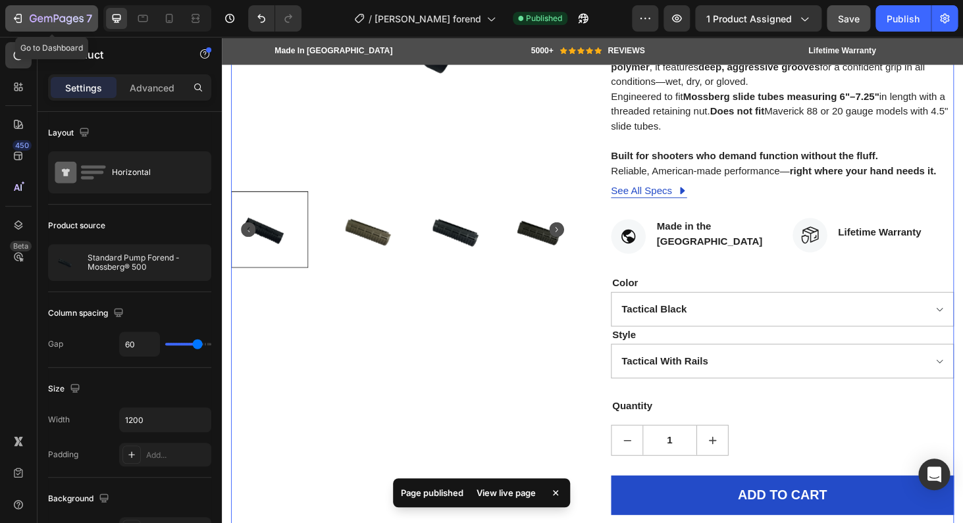
click at [73, 17] on icon "button" at bounding box center [57, 19] width 54 height 11
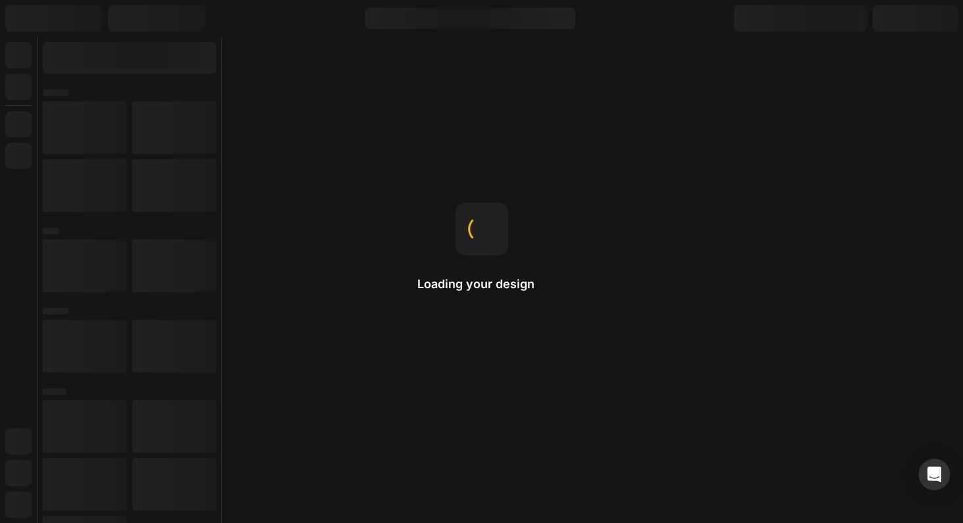
select select "Tactical With Rails"
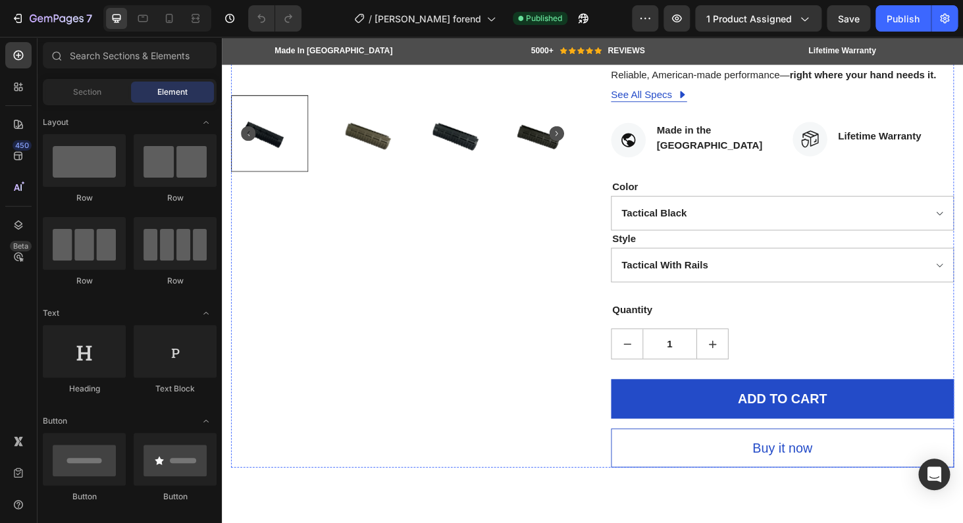
scroll to position [758, 0]
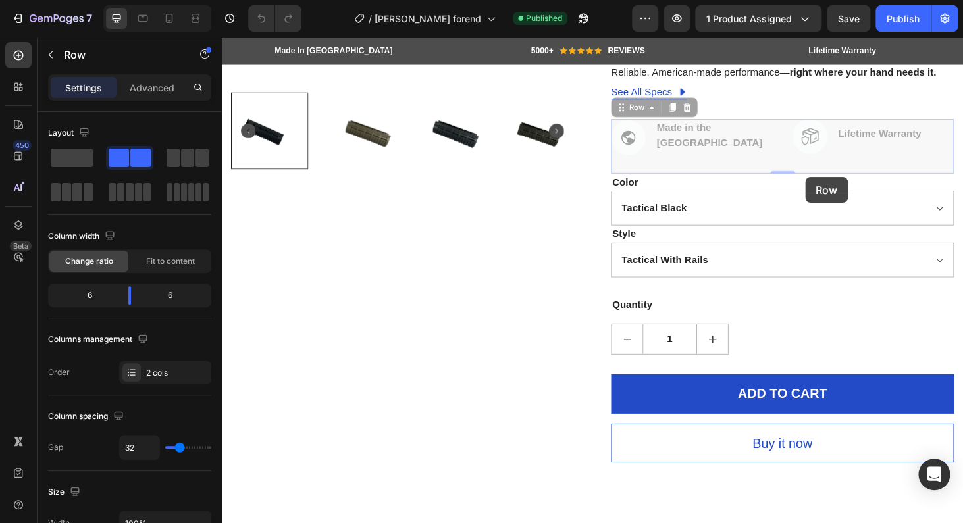
click at [805, 177] on div "Standard Pump Forend - Mossberg® 500 (P) Title Icon Icon Icon Icon Icon Icon Li…" at bounding box center [818, 105] width 365 height 771
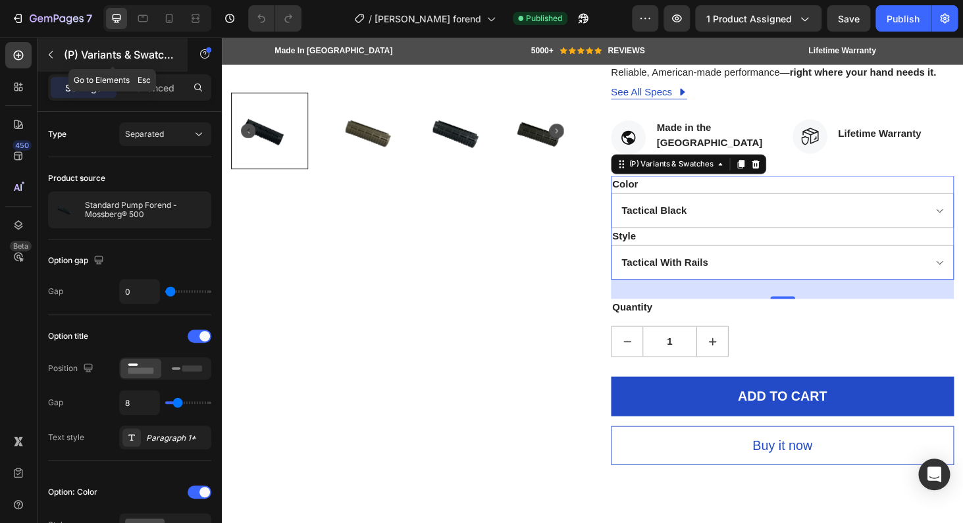
click at [149, 49] on p "(P) Variants & Swatches" at bounding box center [120, 55] width 112 height 16
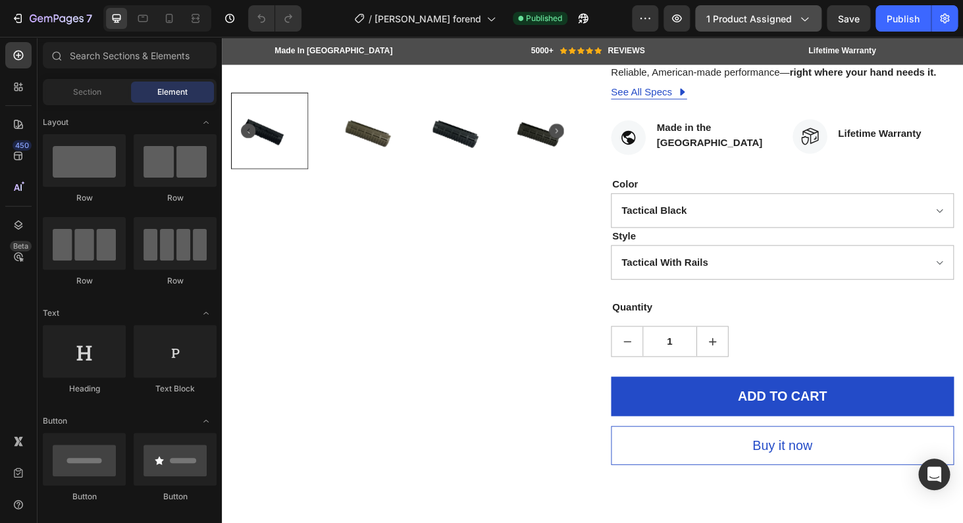
click at [699, 21] on button "1 product assigned" at bounding box center [758, 18] width 126 height 26
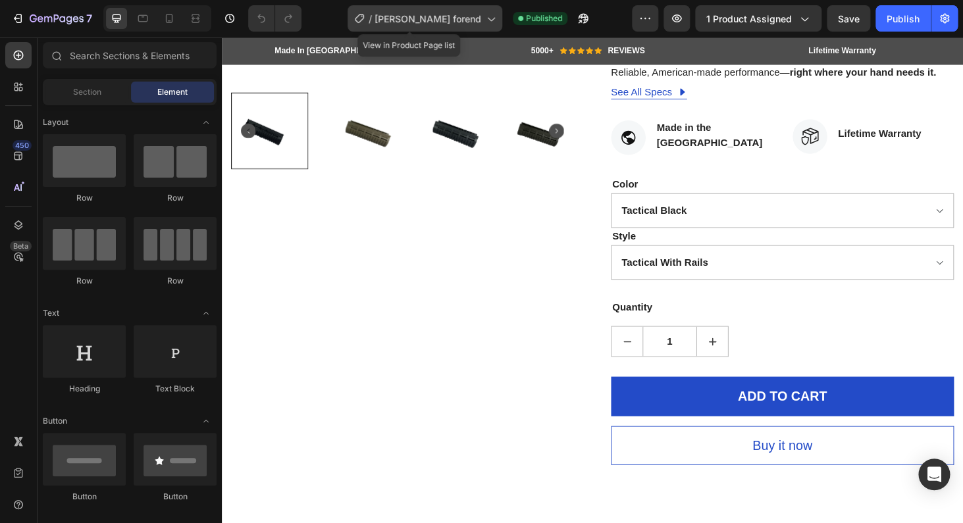
click at [391, 10] on div "/ mossburg forend" at bounding box center [424, 18] width 155 height 26
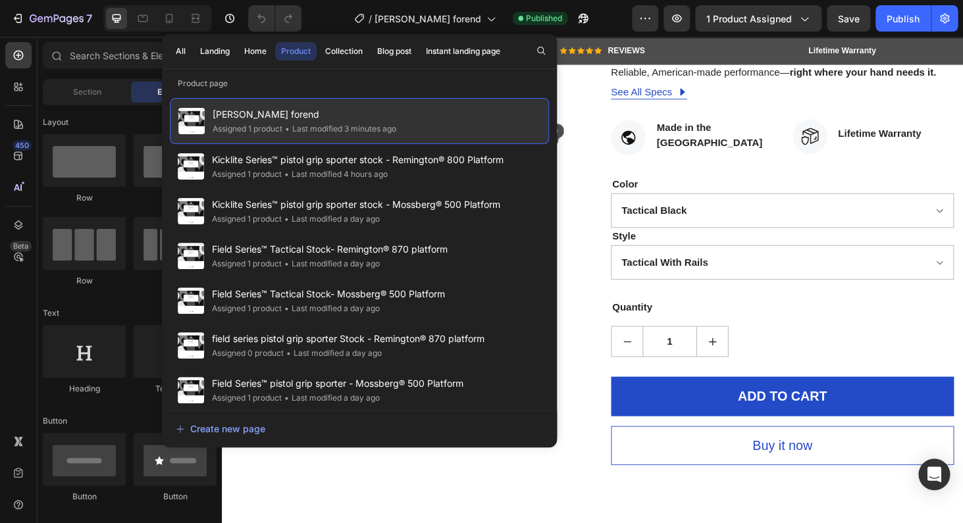
click at [313, 124] on div "• Last modified 3 minutes ago" at bounding box center [339, 128] width 114 height 13
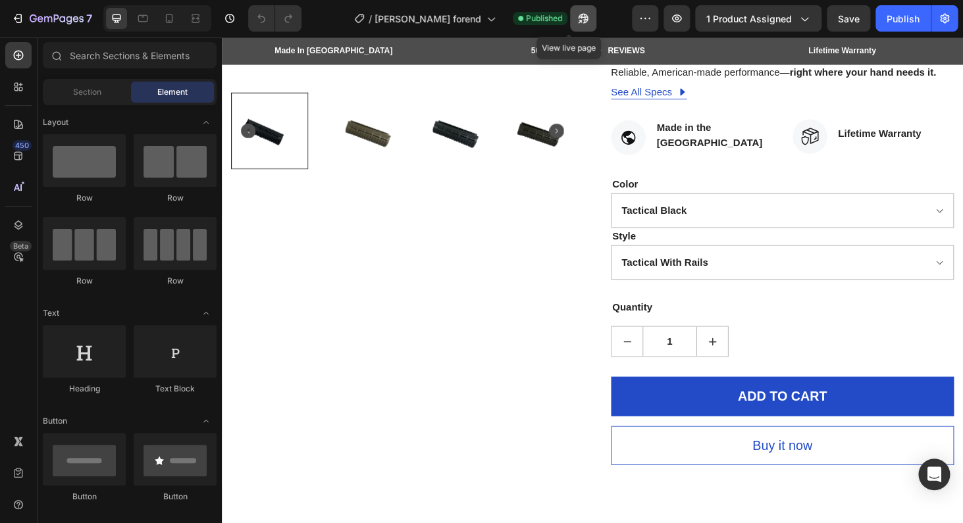
click at [578, 20] on icon "button" at bounding box center [579, 21] width 3 height 3
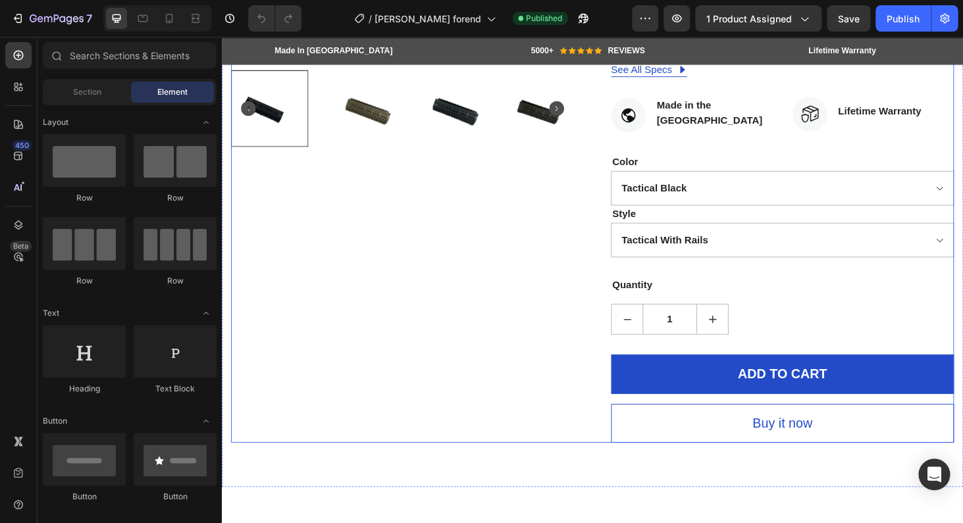
scroll to position [452, 0]
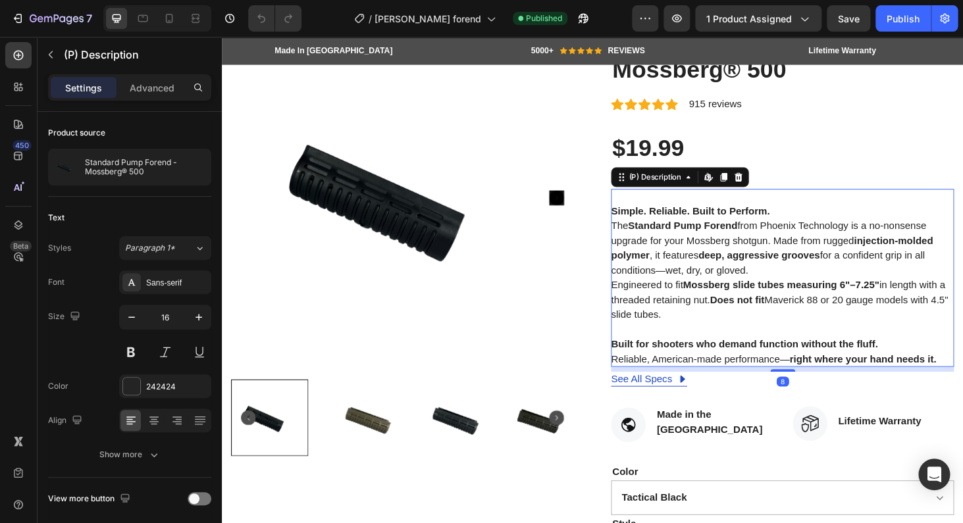
click at [856, 205] on div "Simple. Reliable. Built to Perform. The Standard Pump Forend from Phoenix Techn…" at bounding box center [818, 294] width 365 height 190
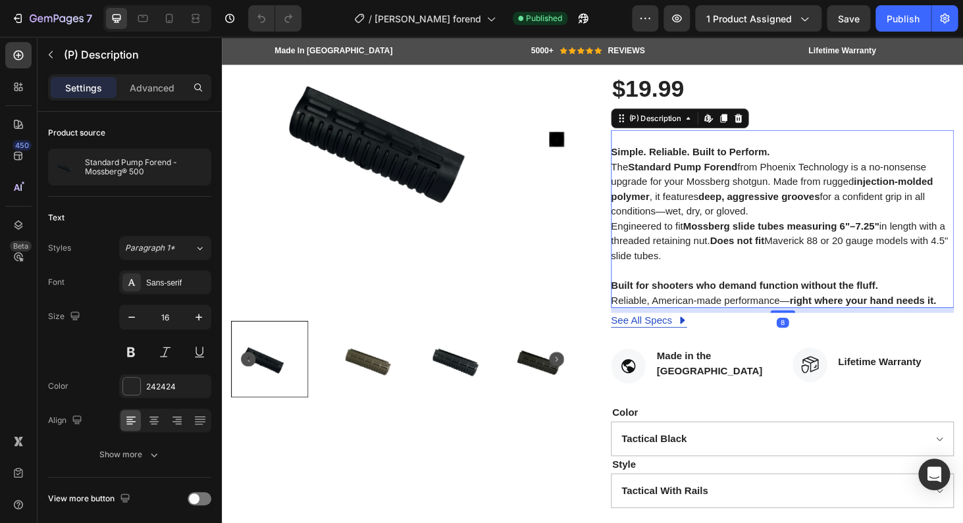
scroll to position [515, 0]
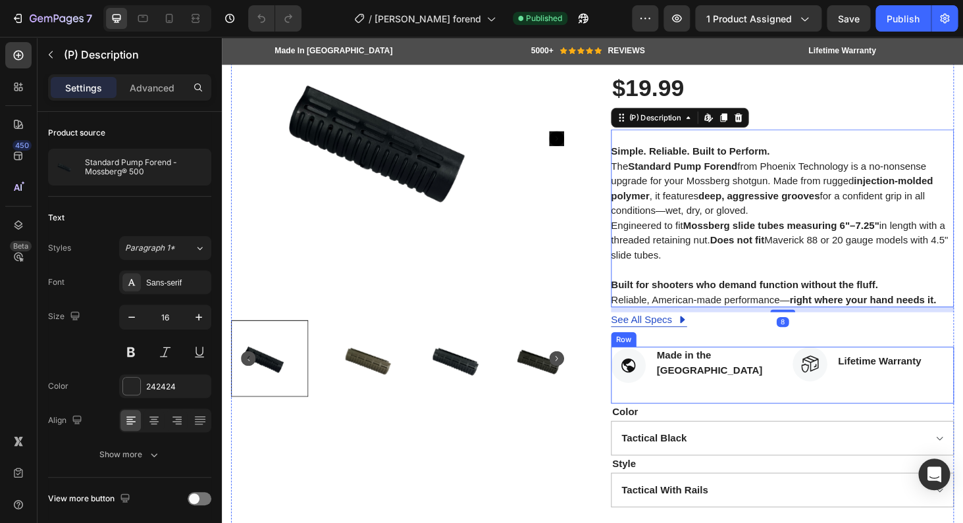
click at [792, 412] on div "Icon Made in the USA Text block Icon List" at bounding box center [722, 397] width 172 height 61
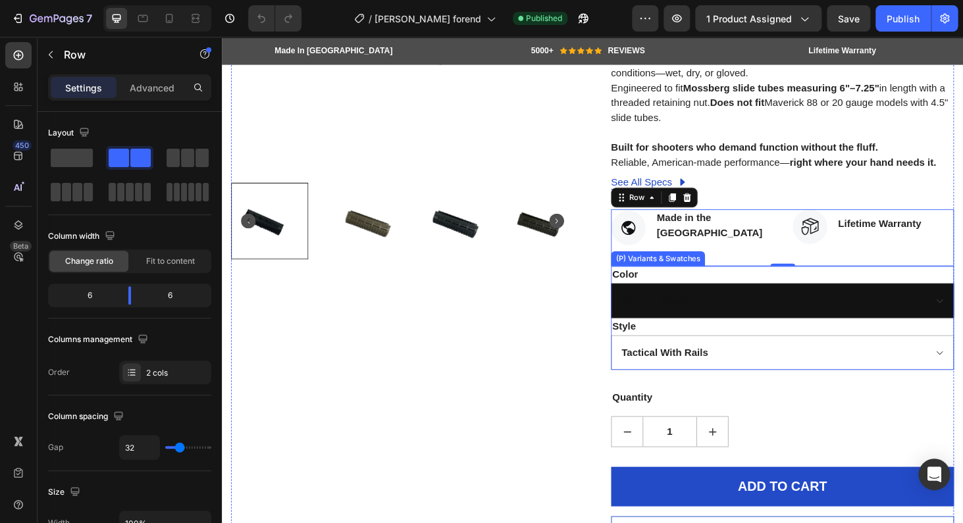
scroll to position [695, 0]
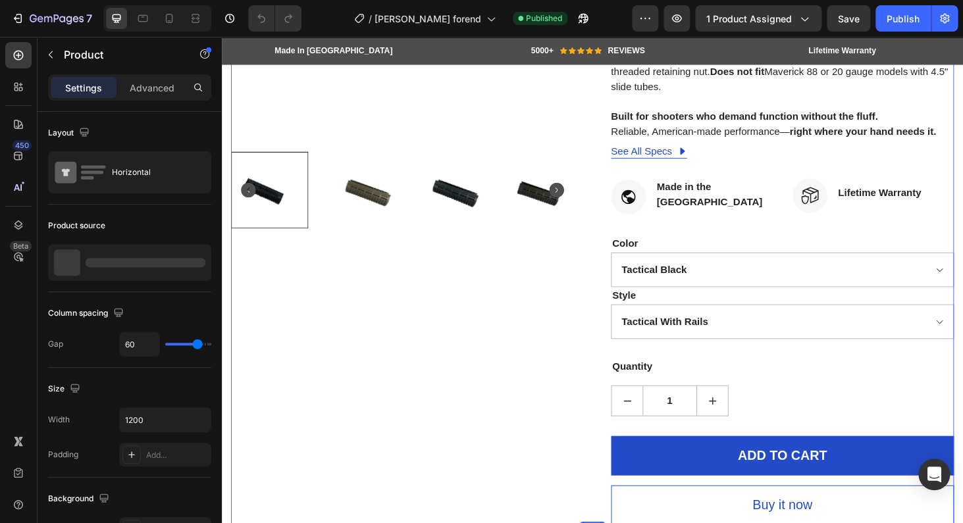
click at [621, 258] on div "Product Images Standard Pump Forend - Mossberg® 500 (P) Title Icon Icon Icon Ic…" at bounding box center [617, 170] width 770 height 773
click at [702, 255] on div "Color Tactical Black Dark Earth Mossy Oak Country Urban Grey Woods Edge Green V…" at bounding box center [818, 275] width 365 height 55
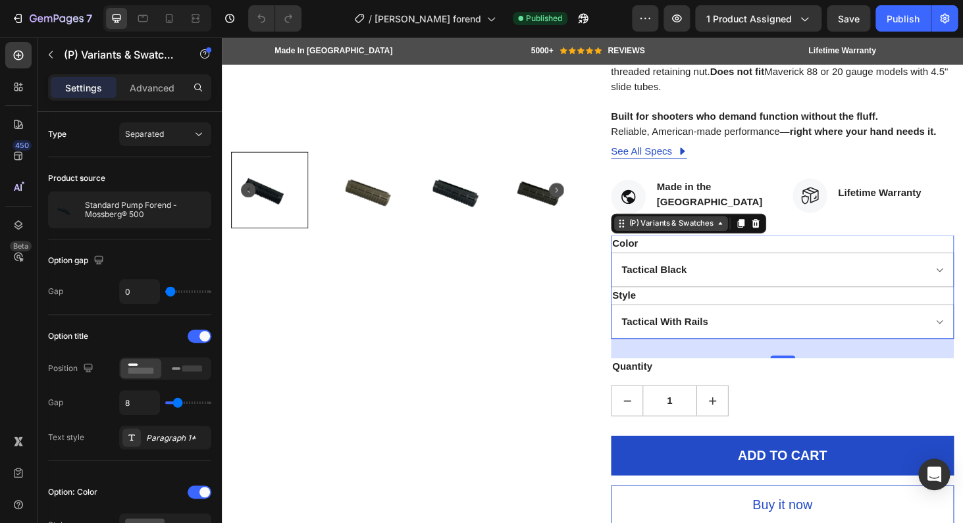
click at [750, 236] on icon at bounding box center [753, 235] width 11 height 11
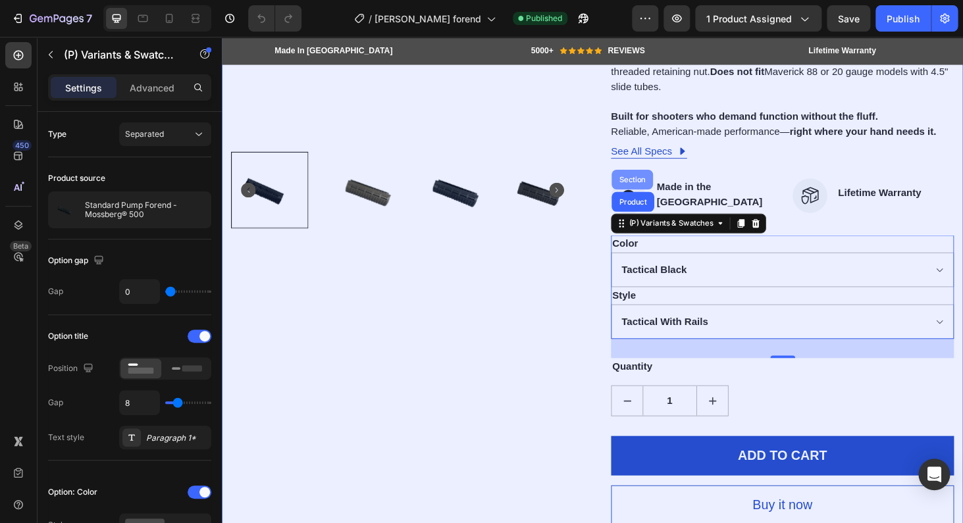
click at [664, 187] on div "Section" at bounding box center [659, 189] width 34 height 8
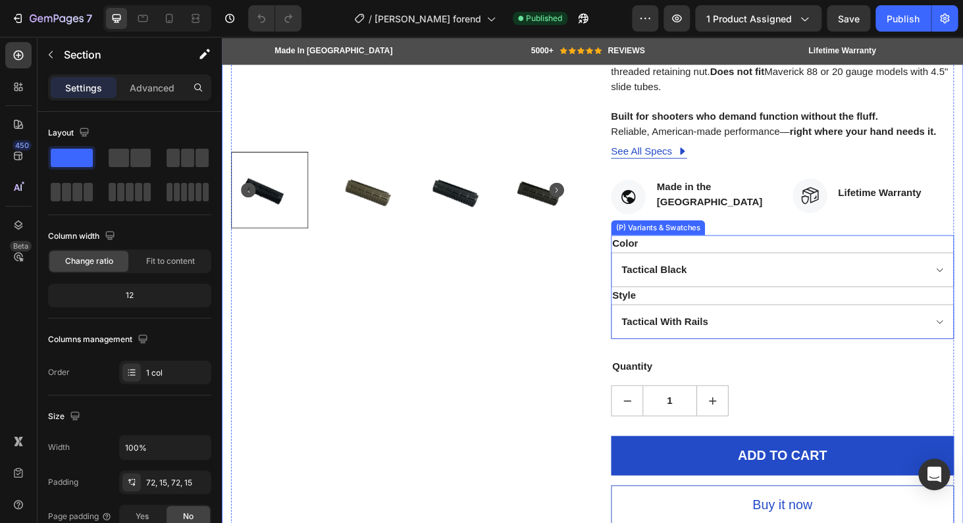
click at [745, 308] on div "Style Standard Tactical With Rails" at bounding box center [818, 330] width 365 height 55
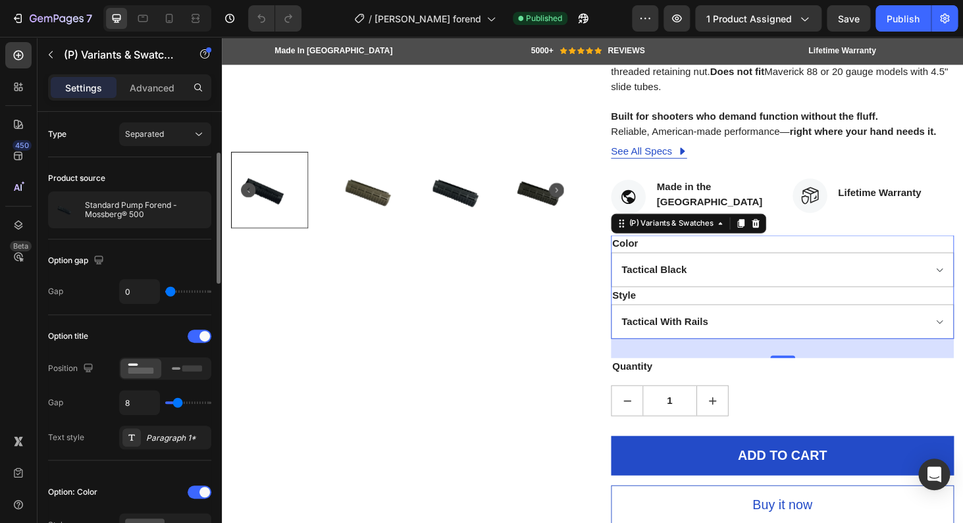
scroll to position [74, 0]
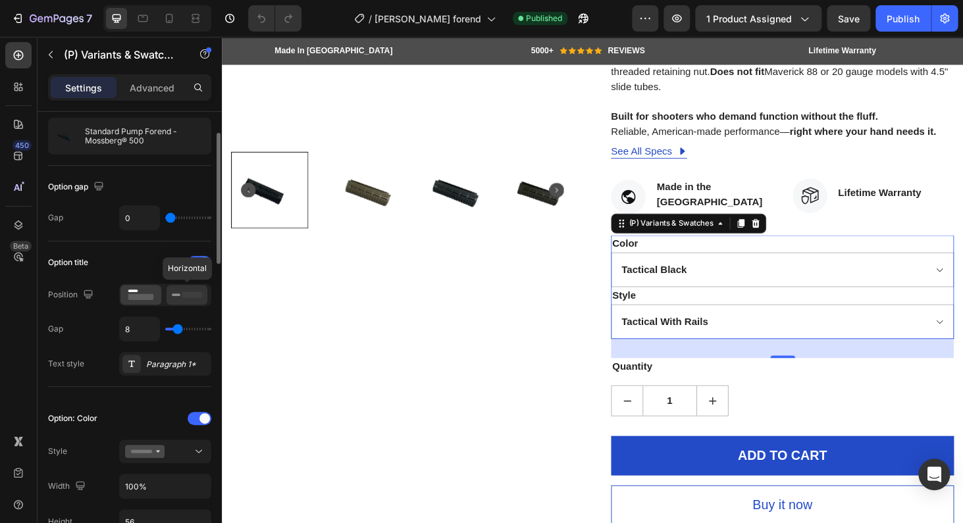
click at [183, 292] on rect at bounding box center [192, 295] width 20 height 6
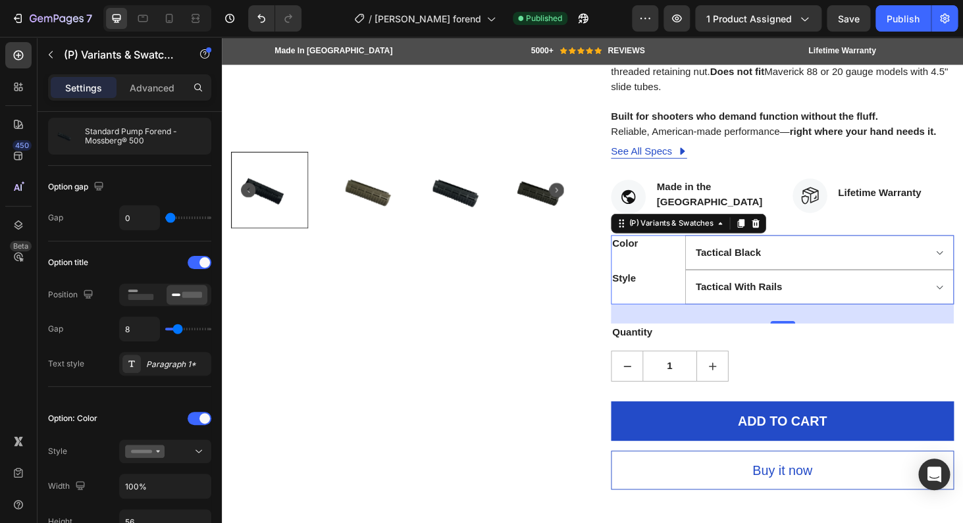
click at [663, 276] on div "Color" at bounding box center [675, 266] width 79 height 37
click at [161, 298] on div at bounding box center [140, 295] width 41 height 20
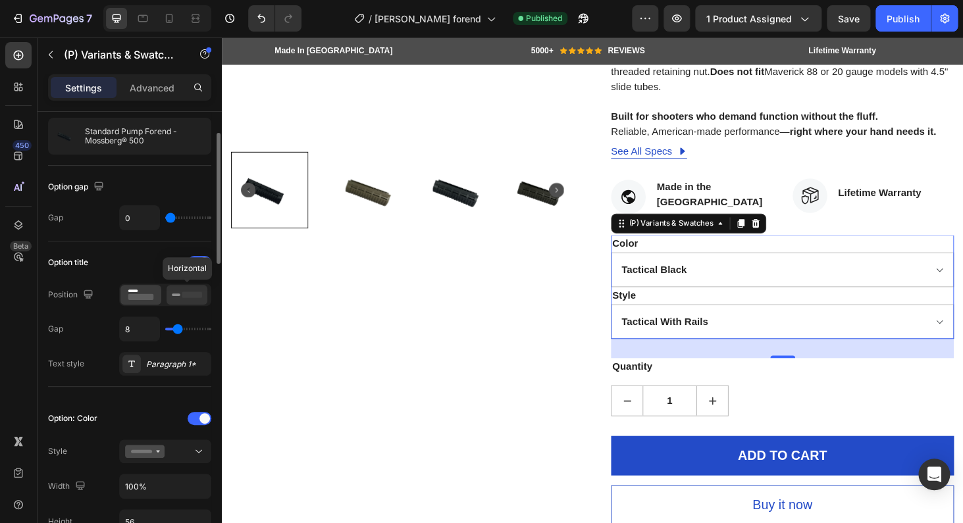
click at [181, 295] on icon at bounding box center [187, 295] width 30 height 14
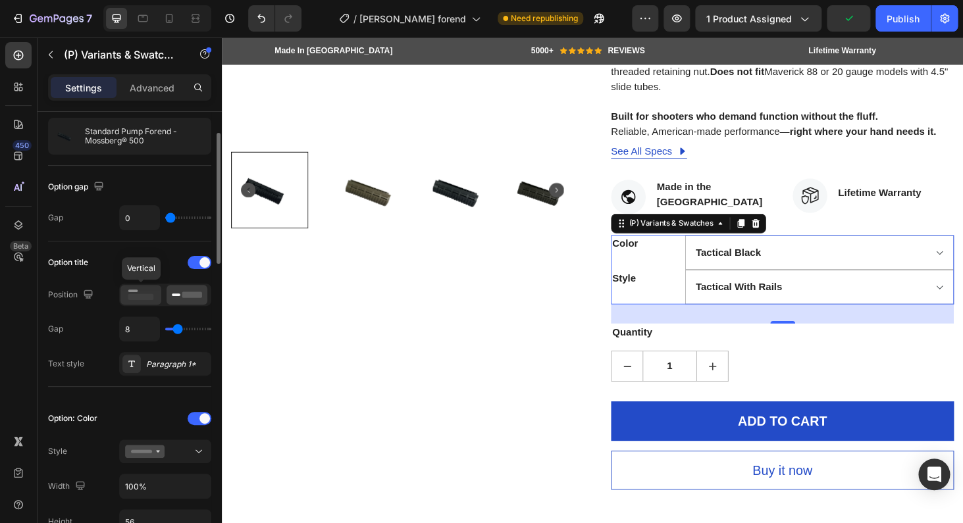
click at [149, 297] on rect at bounding box center [141, 297] width 26 height 6
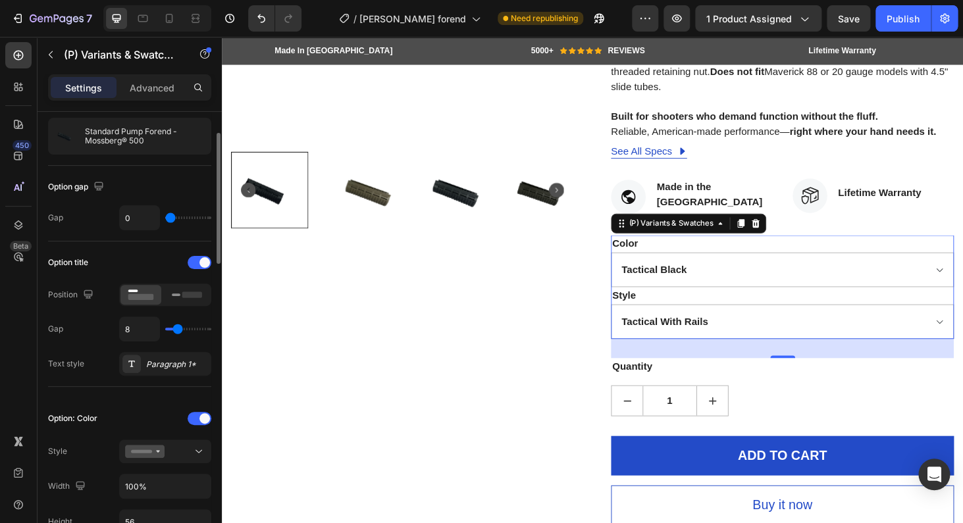
type input "5"
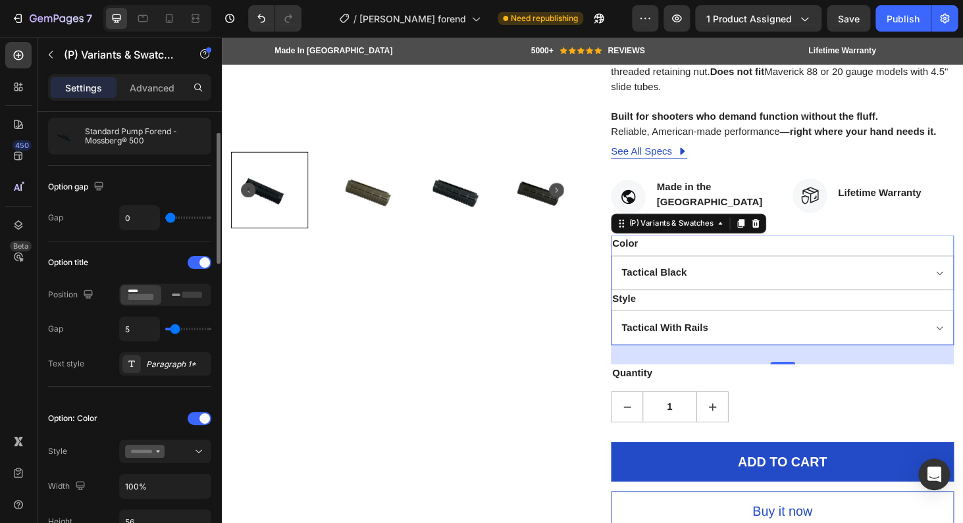
type input "5"
click at [176, 329] on input "range" at bounding box center [188, 329] width 46 height 3
type input "10"
type input "11"
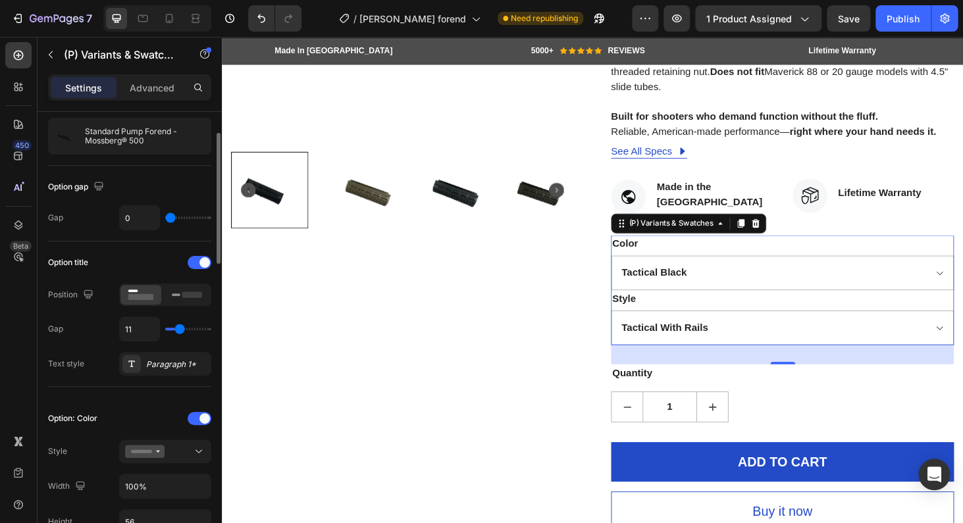
type input "11"
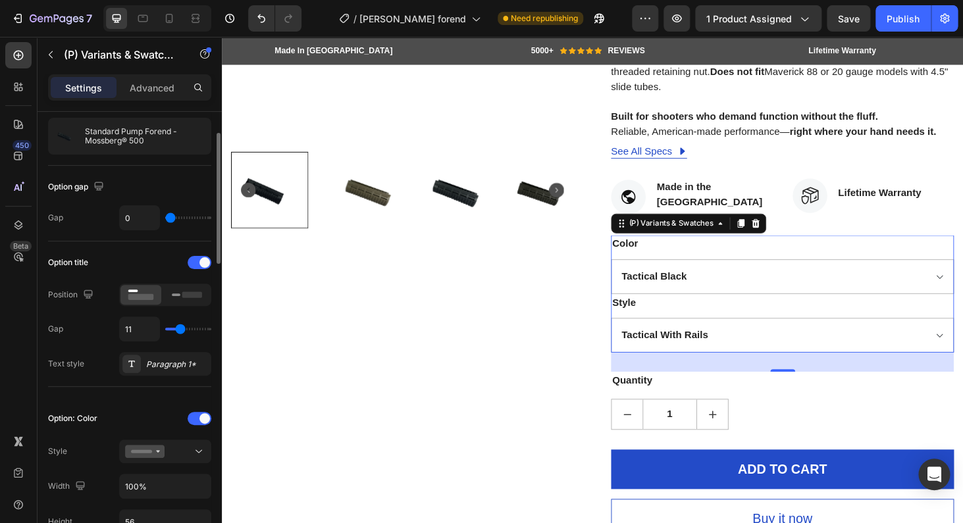
type input "12"
type input "11"
type input "10"
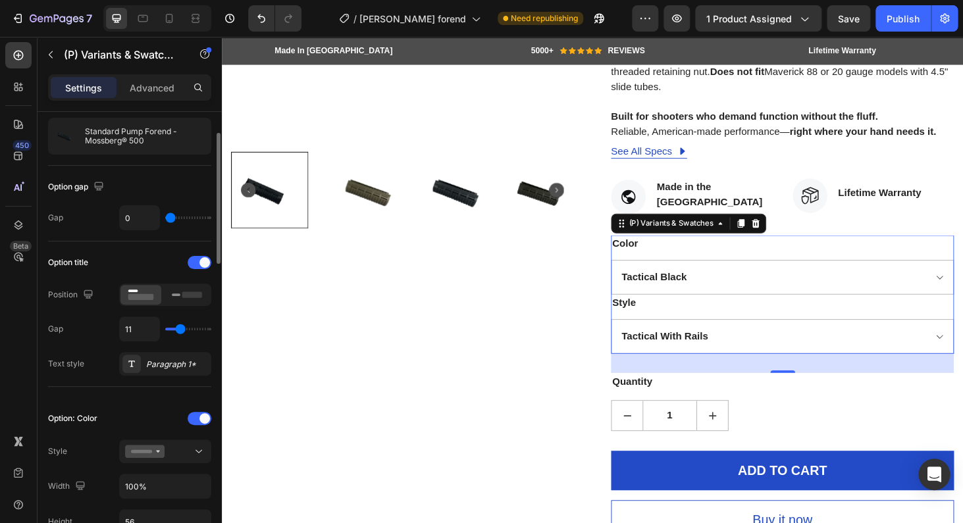
type input "10"
type input "9"
type input "8"
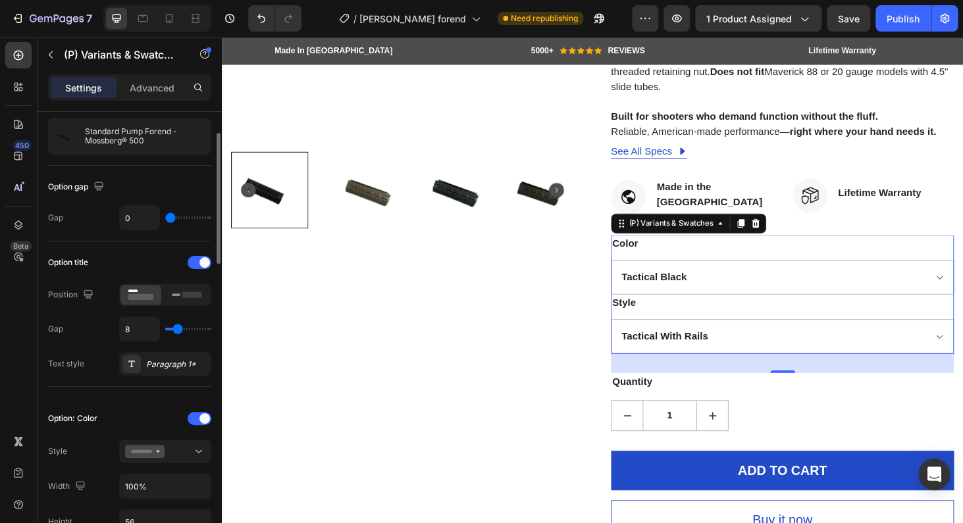
type input "7"
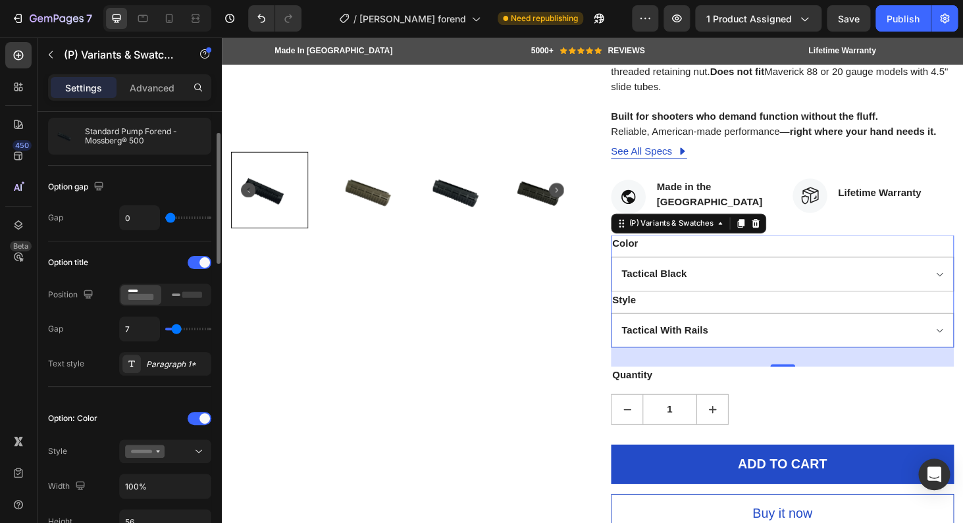
type input "7"
click at [177, 330] on input "range" at bounding box center [188, 329] width 46 height 3
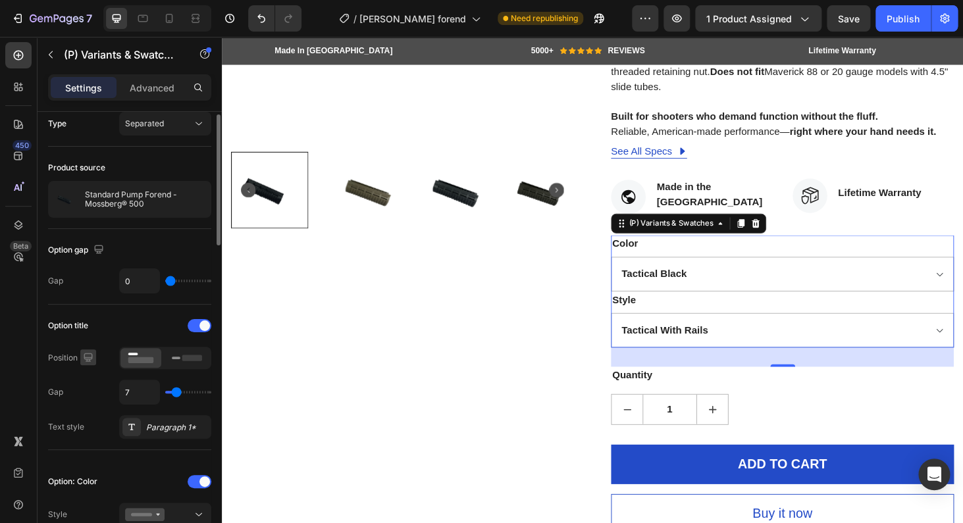
scroll to position [0, 0]
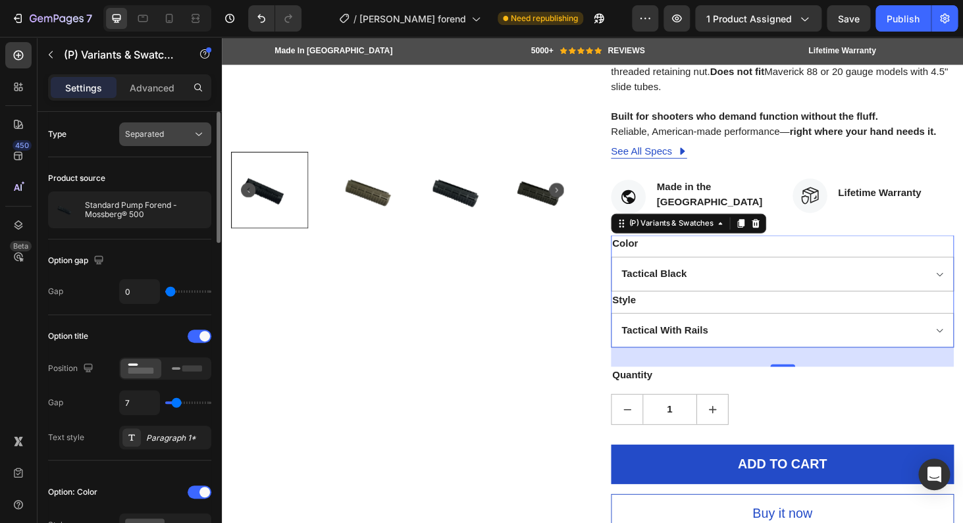
click at [128, 138] on span "Separated" at bounding box center [144, 134] width 39 height 10
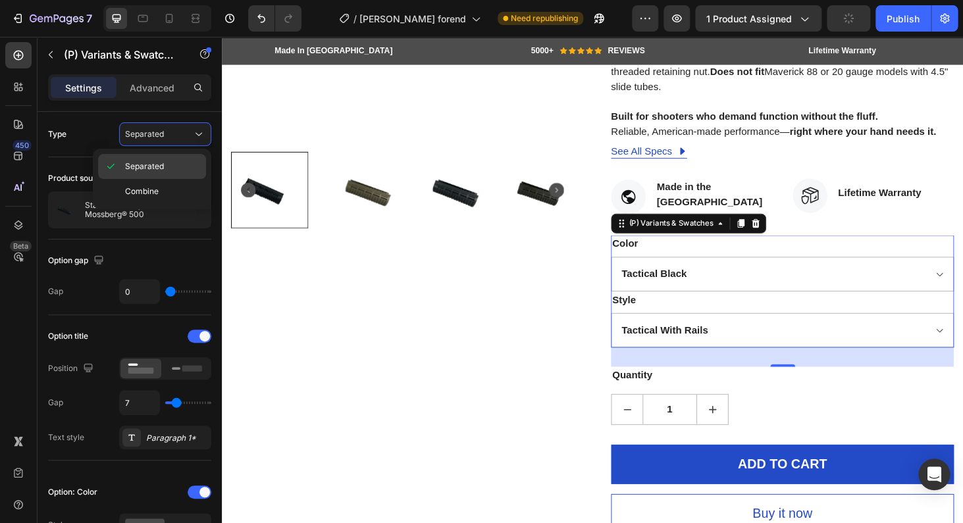
click at [143, 163] on span "Separated" at bounding box center [144, 167] width 39 height 12
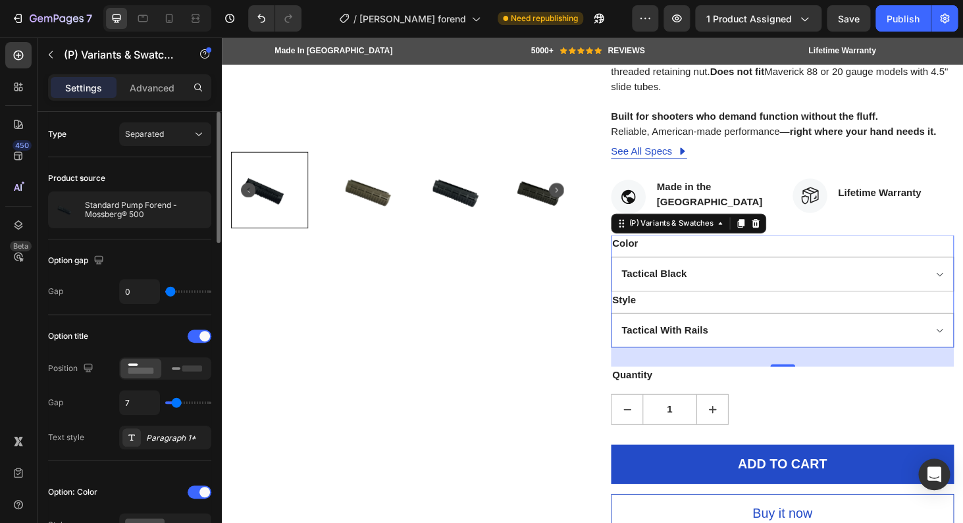
click at [93, 142] on div "Type Separated" at bounding box center [129, 134] width 163 height 24
click at [68, 135] on div "Type Separated" at bounding box center [129, 134] width 163 height 24
click at [148, 177] on div "Product source" at bounding box center [129, 178] width 163 height 21
click at [182, 208] on div at bounding box center [192, 209] width 37 height 37
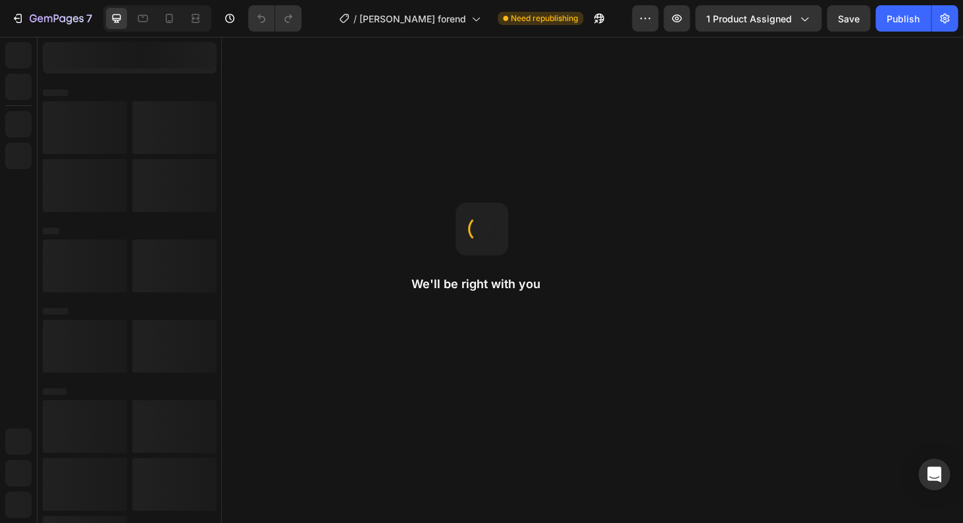
select select "Tactical With Rails"
